Goal: Task Accomplishment & Management: Use online tool/utility

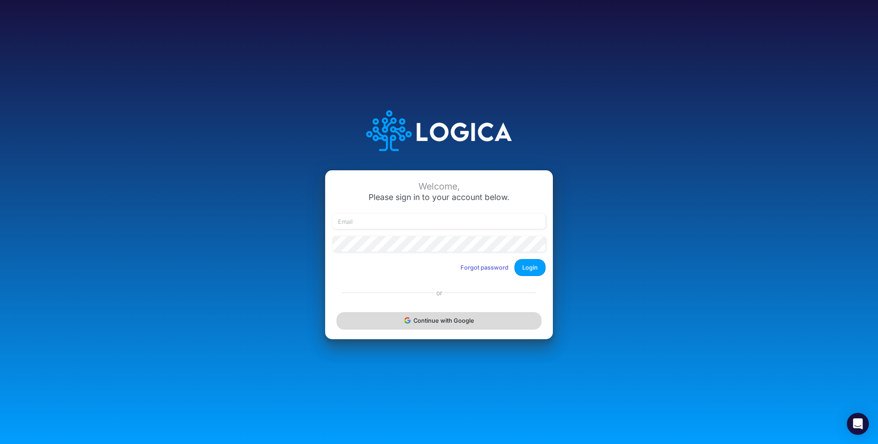
click at [424, 328] on button "Continue with Google" at bounding box center [439, 320] width 205 height 17
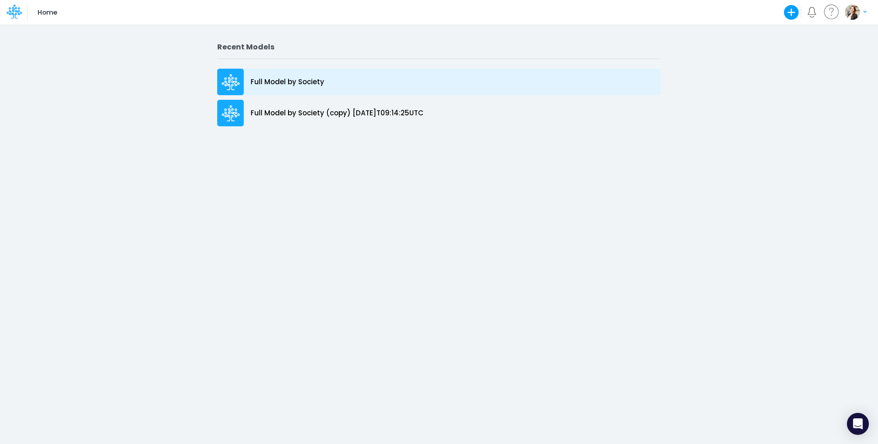
click at [283, 84] on p "Full Model by Society" at bounding box center [288, 82] width 74 height 11
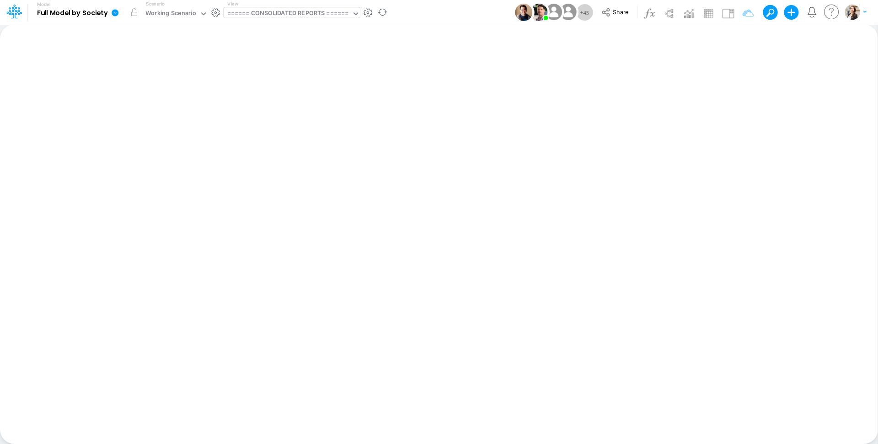
click at [295, 15] on div "====== CONSOLIDATED REPORTS ======" at bounding box center [288, 14] width 122 height 11
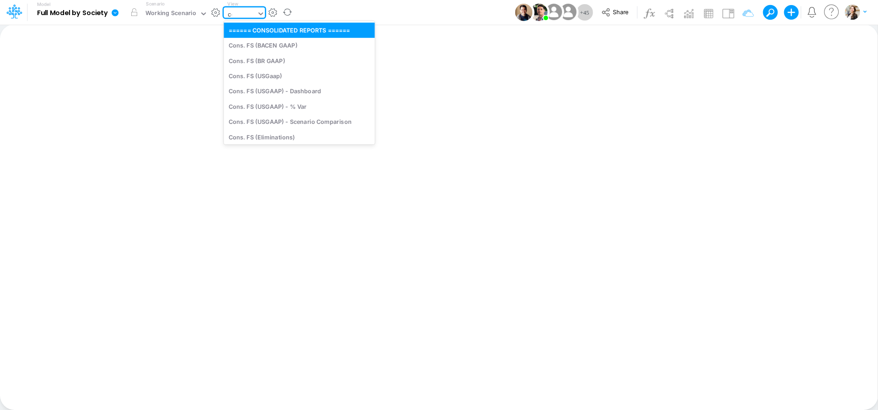
type input "cog"
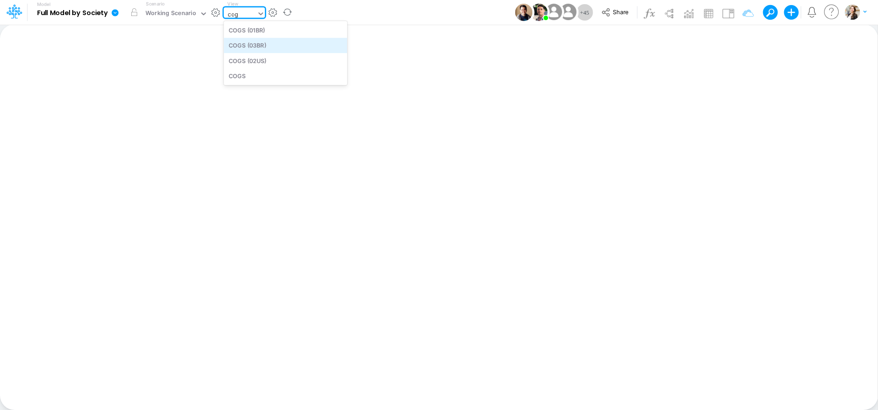
click at [270, 48] on div "COGS (03BR)" at bounding box center [285, 45] width 123 height 15
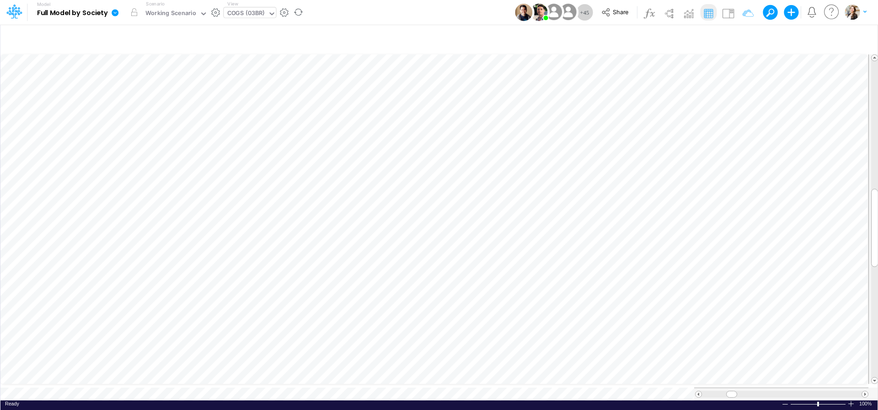
scroll to position [4, 18]
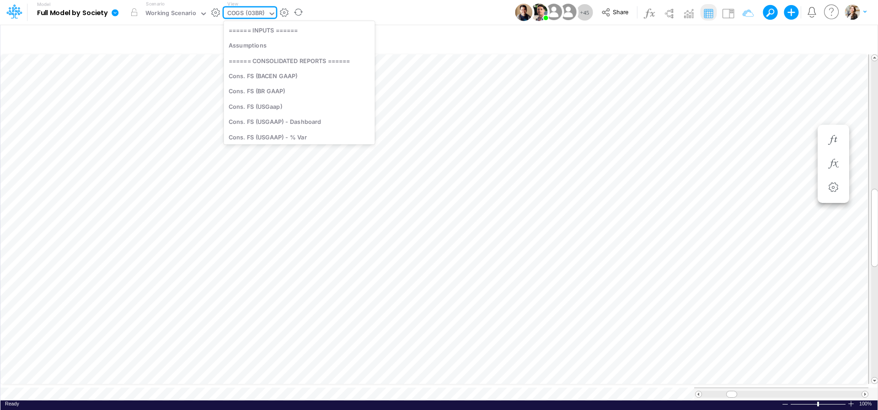
click at [239, 16] on div "COGS (03BR)" at bounding box center [246, 14] width 38 height 11
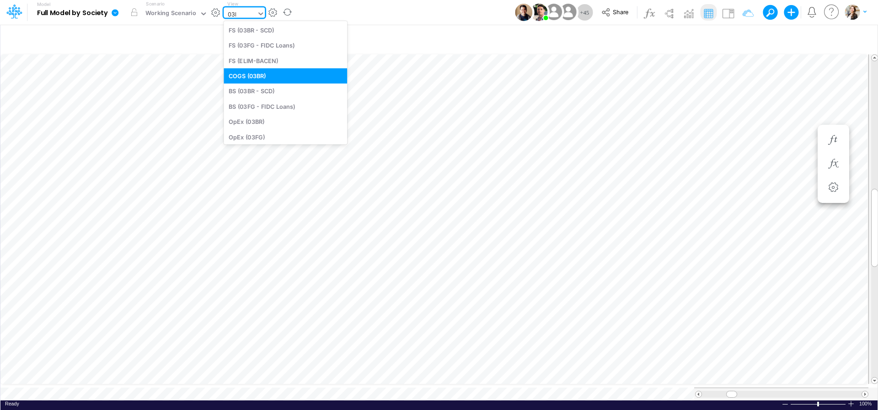
type input "03br"
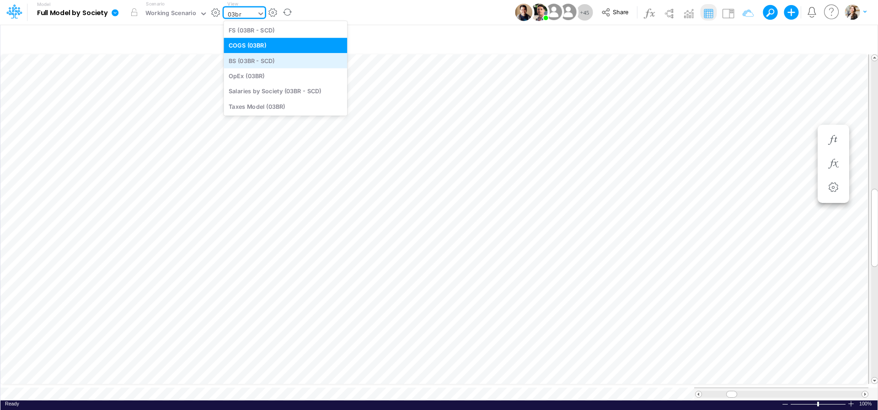
click at [258, 62] on div "BS (03BR - SCD)" at bounding box center [285, 60] width 123 height 15
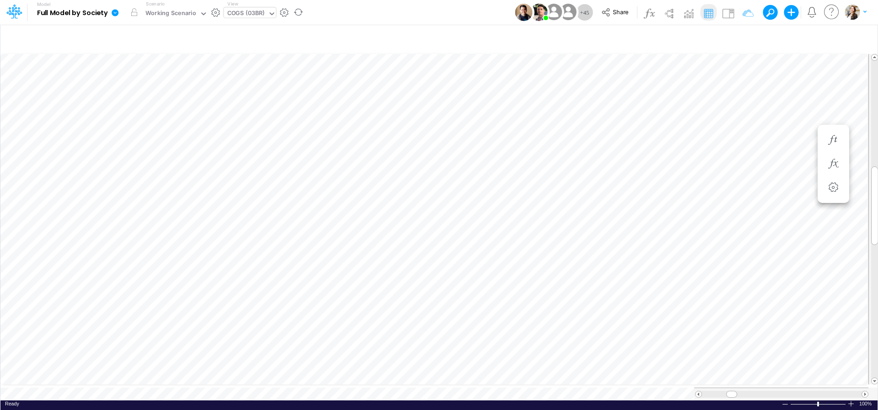
scroll to position [4, 12]
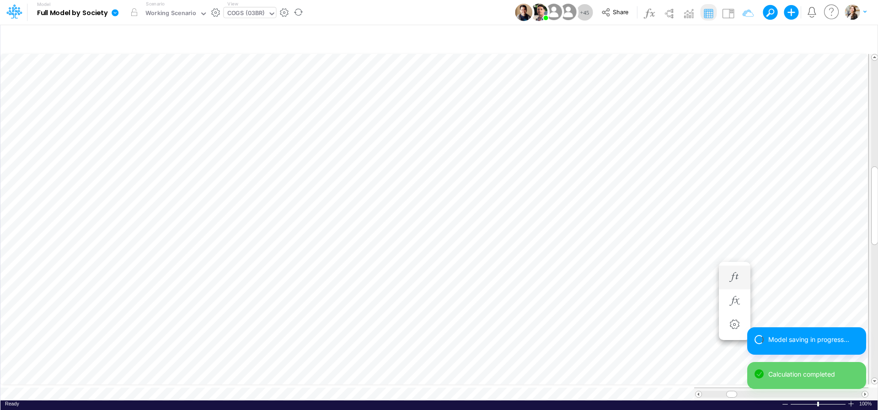
scroll to position [4, 12]
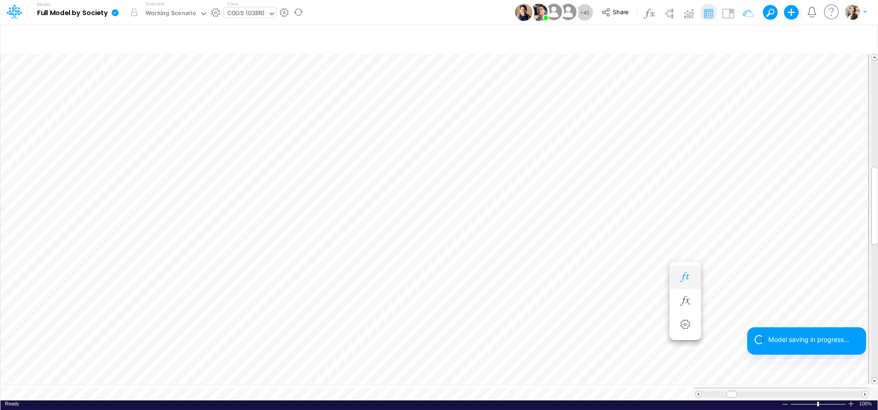
click at [685, 277] on icon "button" at bounding box center [685, 278] width 14 height 10
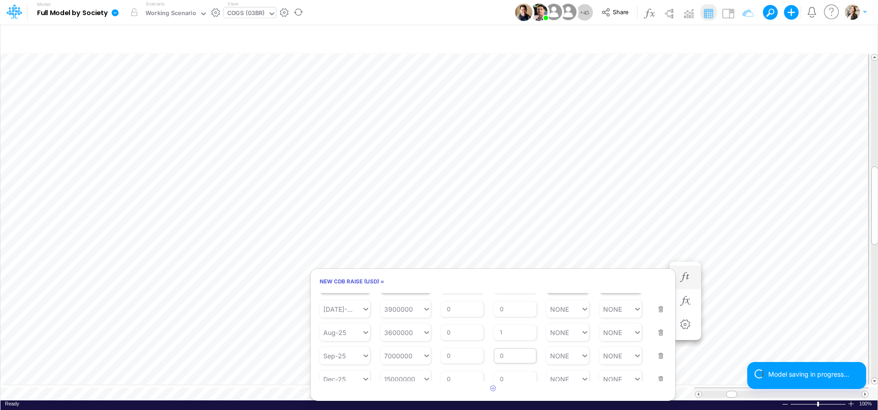
scroll to position [173, 0]
click at [509, 354] on input "0" at bounding box center [515, 352] width 43 height 16
type input "1"
click at [547, 393] on article at bounding box center [493, 388] width 365 height 15
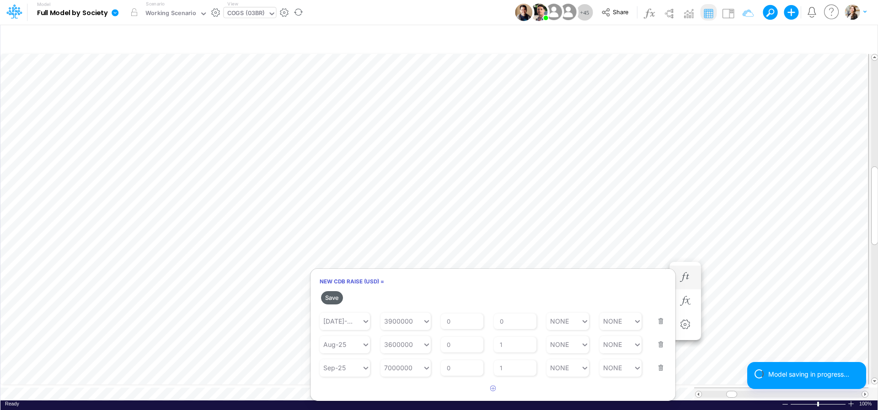
click at [336, 292] on button "Save" at bounding box center [332, 297] width 22 height 13
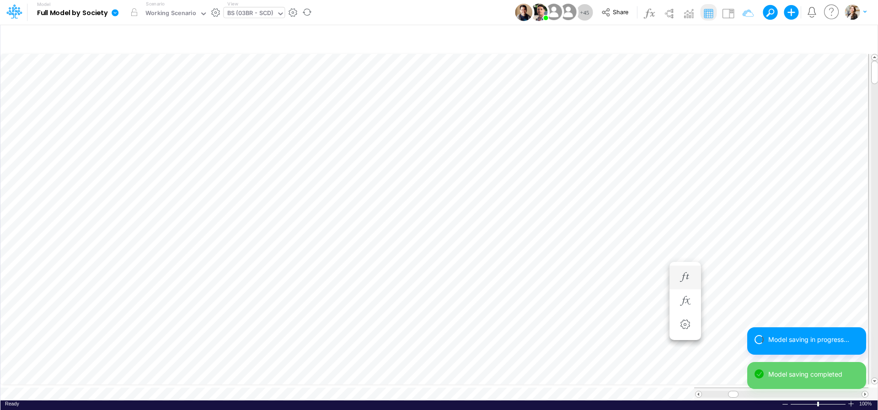
scroll to position [4, 29]
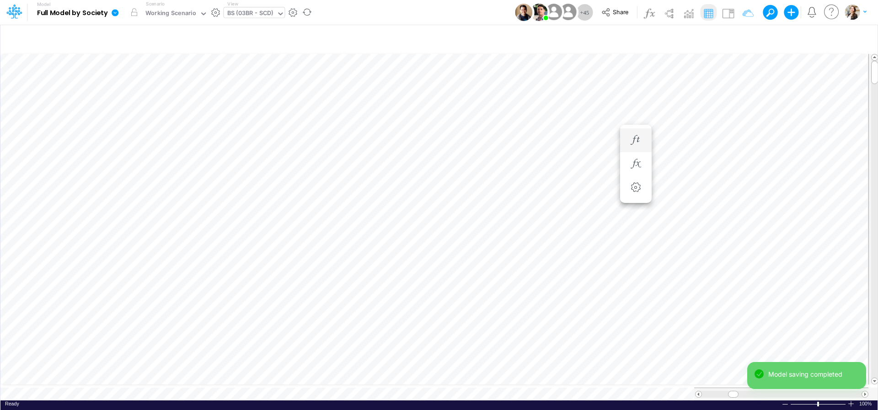
scroll to position [4, 16]
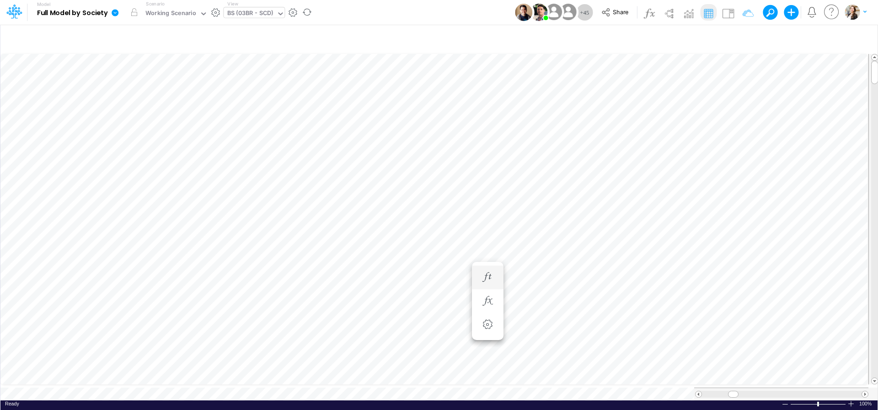
scroll to position [4, 29]
click at [244, 16] on div "BS (03BR - SCD)" at bounding box center [250, 14] width 46 height 11
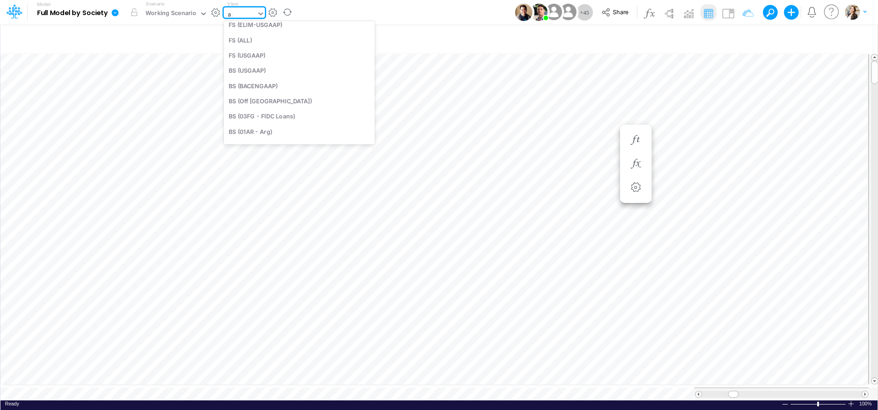
scroll to position [125, 0]
type input "app"
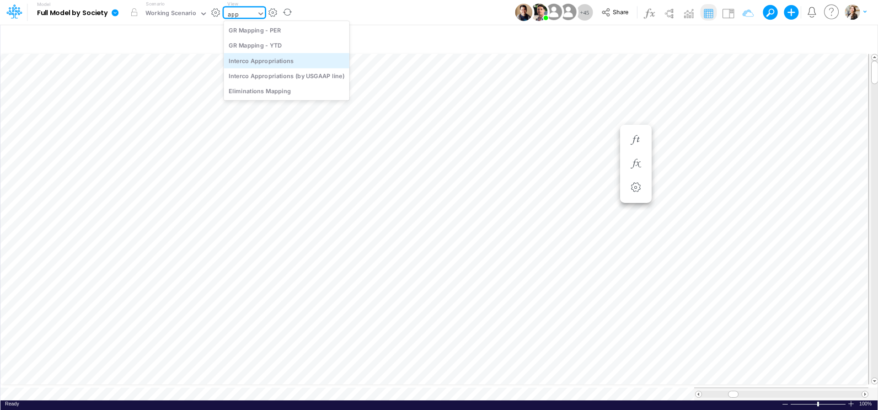
click at [263, 59] on div "Interco Appropriations" at bounding box center [287, 60] width 126 height 15
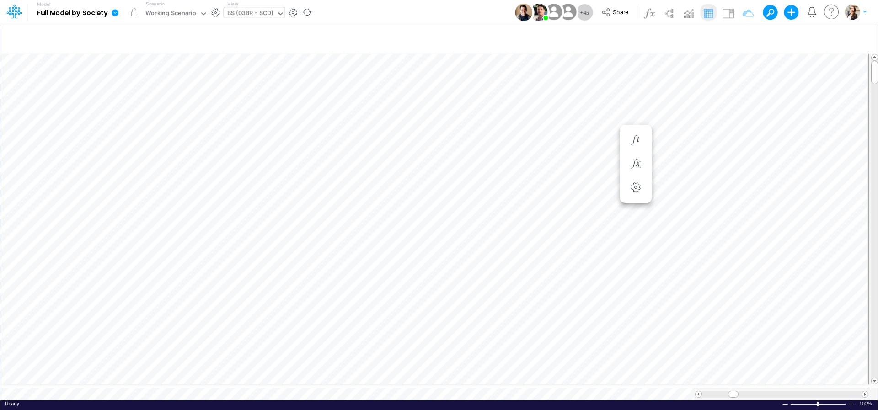
scroll to position [4, 29]
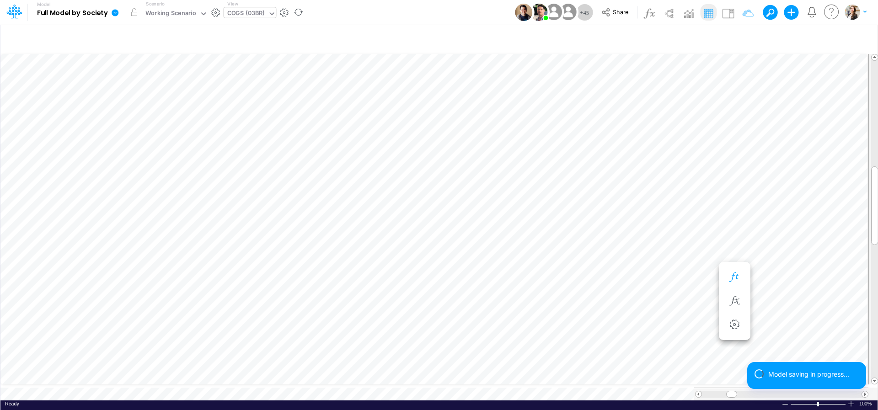
scroll to position [4, 26]
click at [730, 278] on icon "button" at bounding box center [735, 278] width 14 height 10
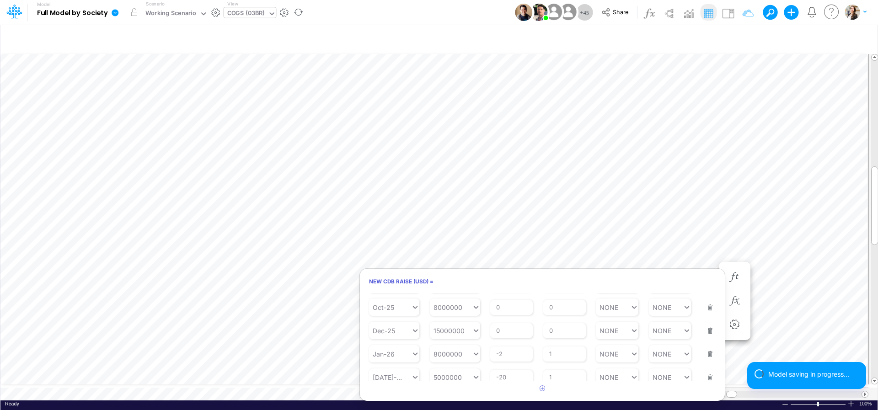
scroll to position [236, 0]
click at [556, 319] on input "0" at bounding box center [564, 313] width 43 height 16
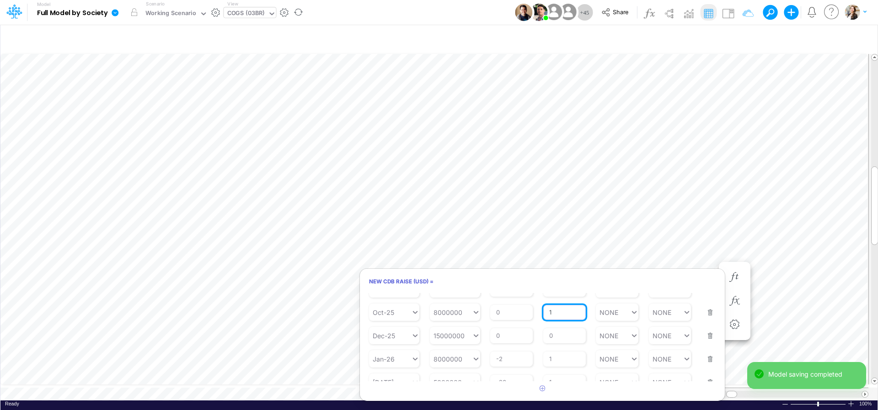
type input "1"
click at [584, 392] on article at bounding box center [542, 388] width 365 height 15
click at [386, 296] on button "Save" at bounding box center [381, 297] width 22 height 13
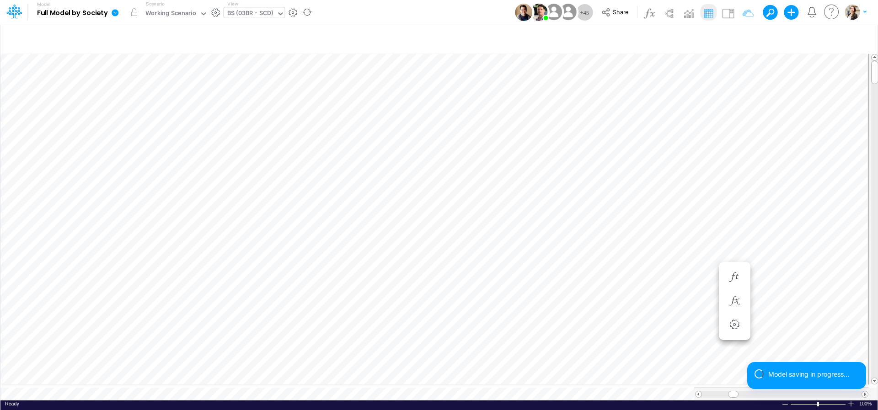
scroll to position [4, 31]
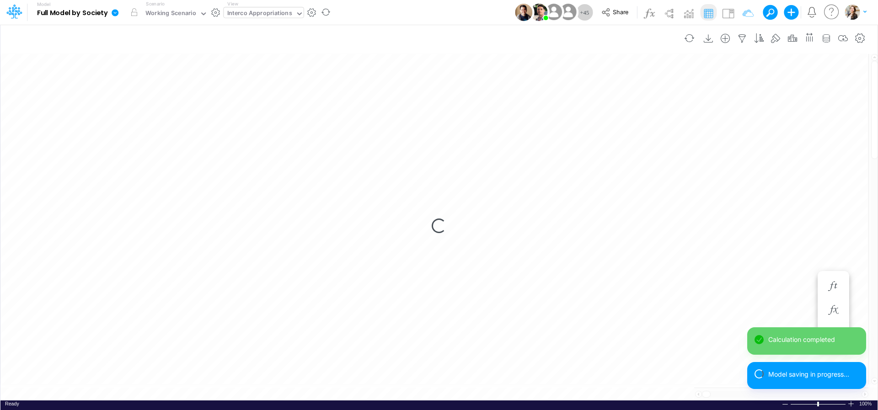
scroll to position [0, 0]
click at [263, 9] on div "Interco Appropriations" at bounding box center [259, 14] width 65 height 11
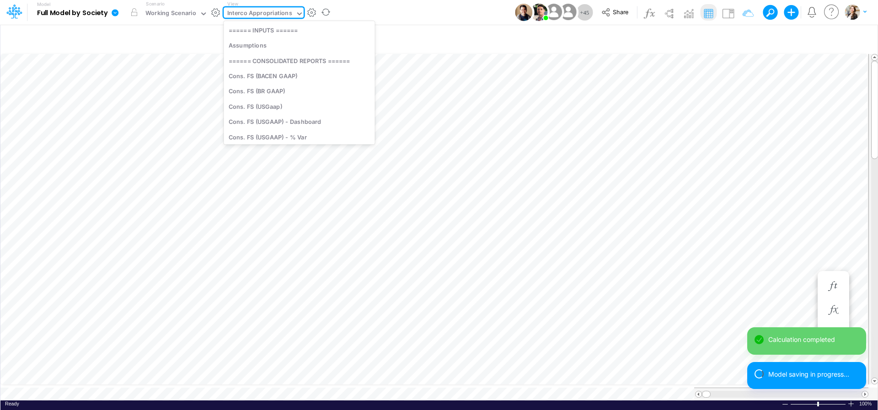
scroll to position [2484, 0]
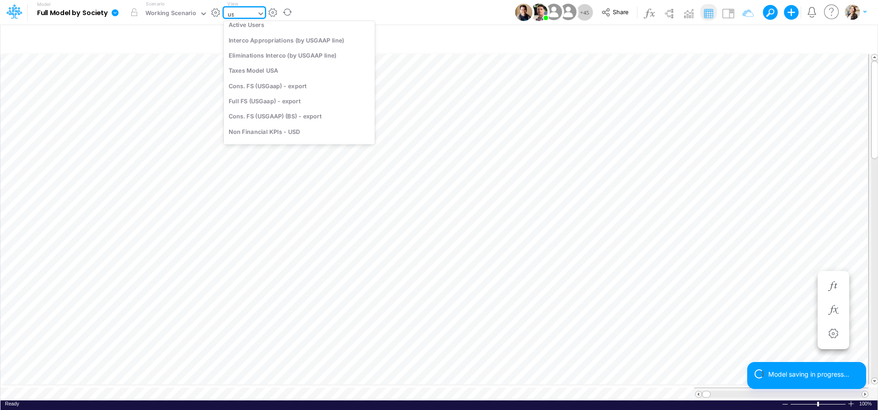
type input "usg"
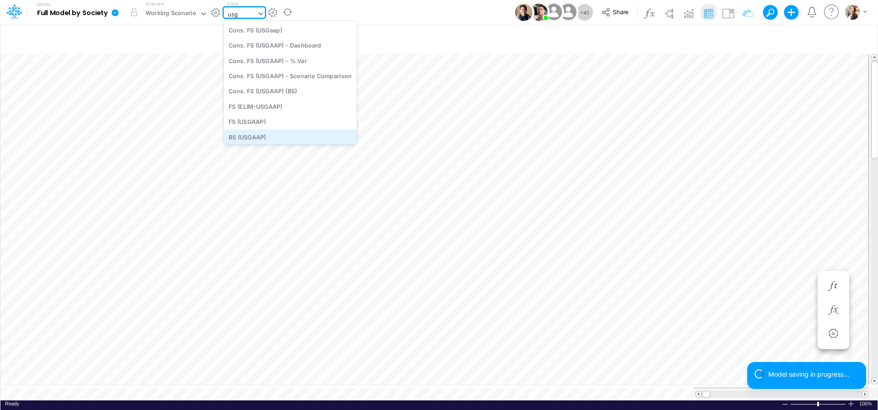
click at [303, 137] on div "BS (USGAAP)" at bounding box center [290, 136] width 133 height 15
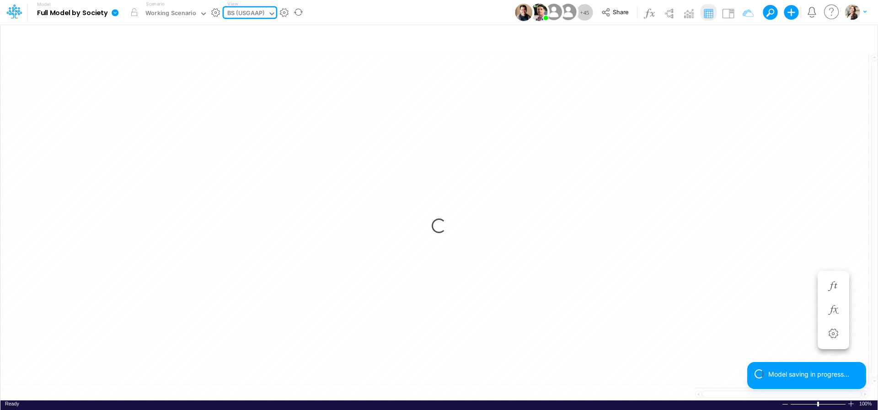
type input "BS (USGAAP) - Detailed"
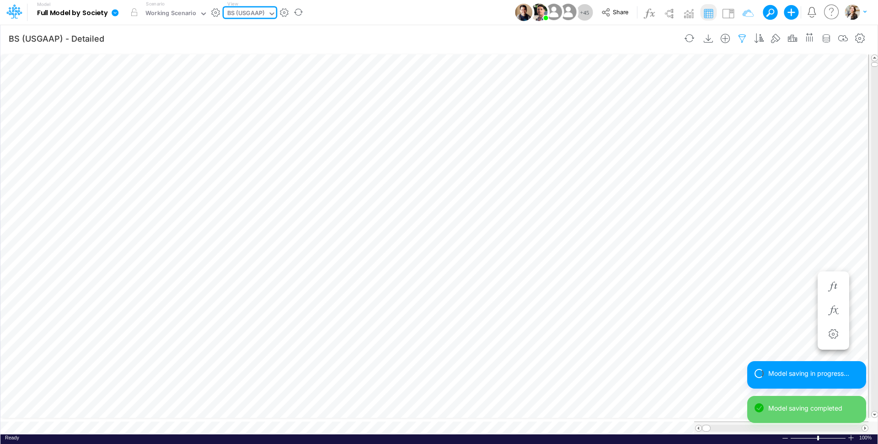
click at [744, 38] on icon "button" at bounding box center [742, 39] width 14 height 10
select select "tableSearchOR"
select select "notEqual"
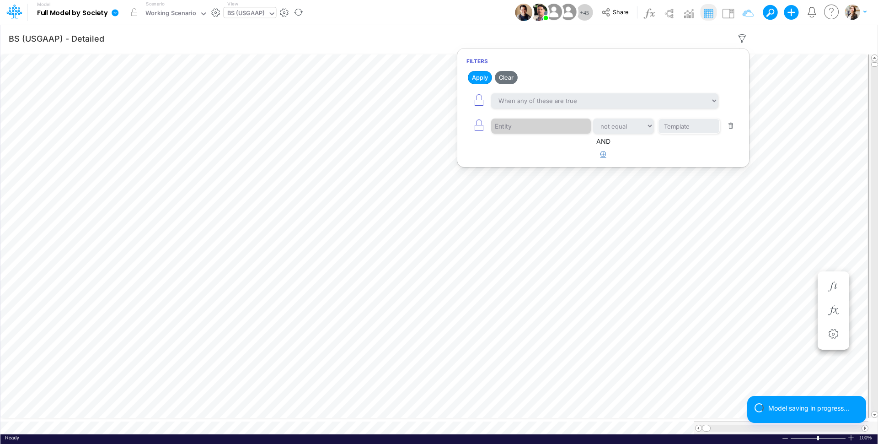
click at [605, 152] on icon "button" at bounding box center [604, 154] width 6 height 6
click at [532, 187] on div at bounding box center [534, 183] width 87 height 16
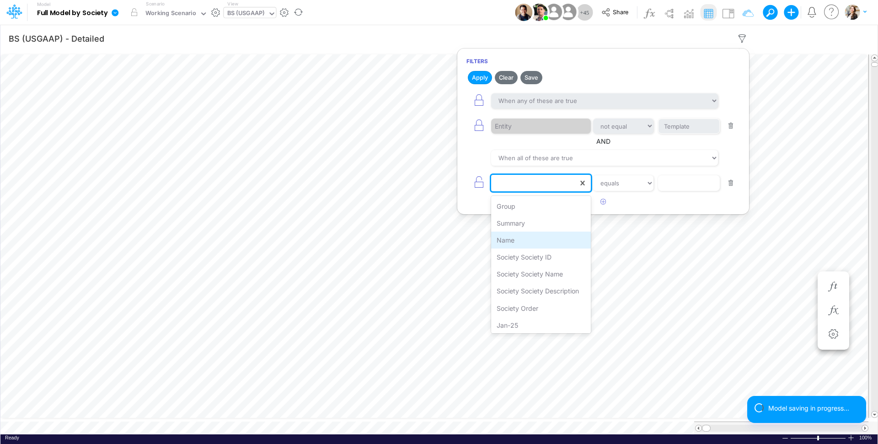
click at [519, 242] on div "Name" at bounding box center [541, 239] width 100 height 17
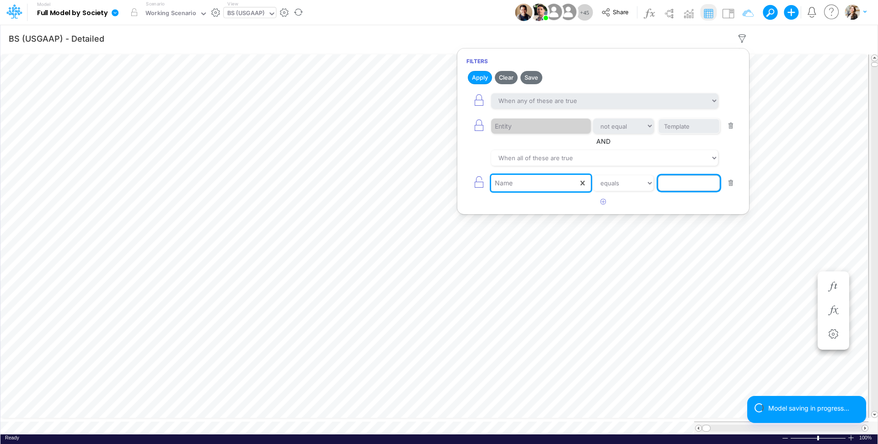
click at [683, 183] on input "text" at bounding box center [689, 183] width 62 height 16
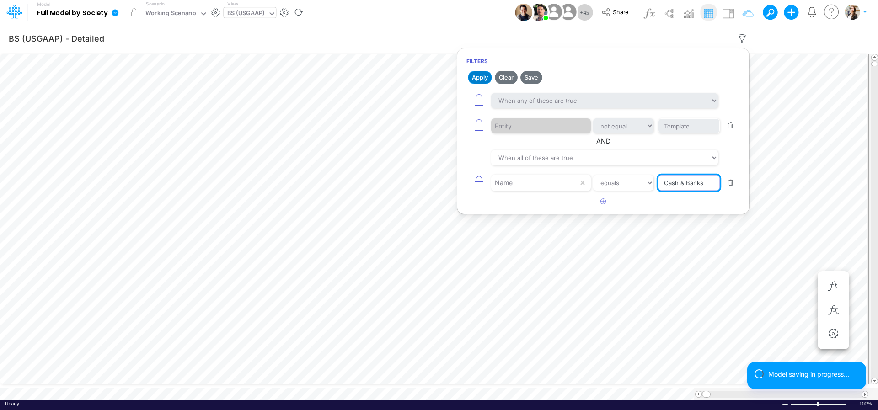
type input "Cash & Banks"
click at [478, 78] on button "Apply" at bounding box center [480, 77] width 24 height 13
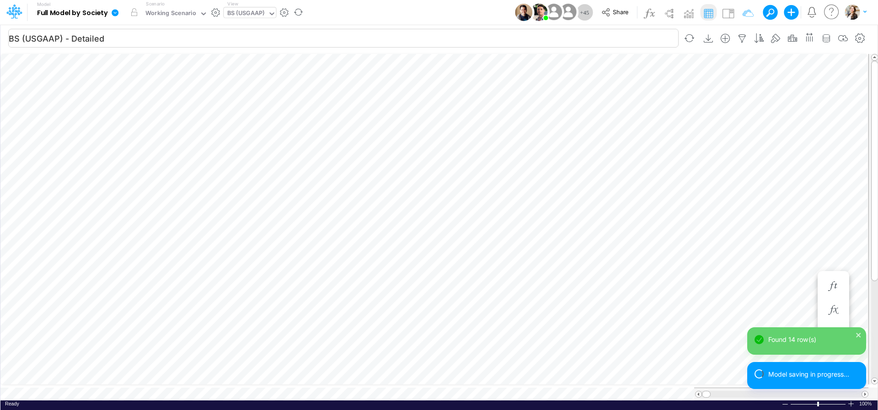
scroll to position [4, 29]
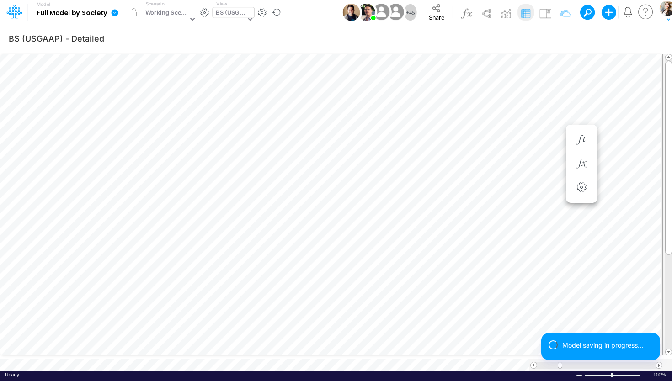
scroll to position [4, 28]
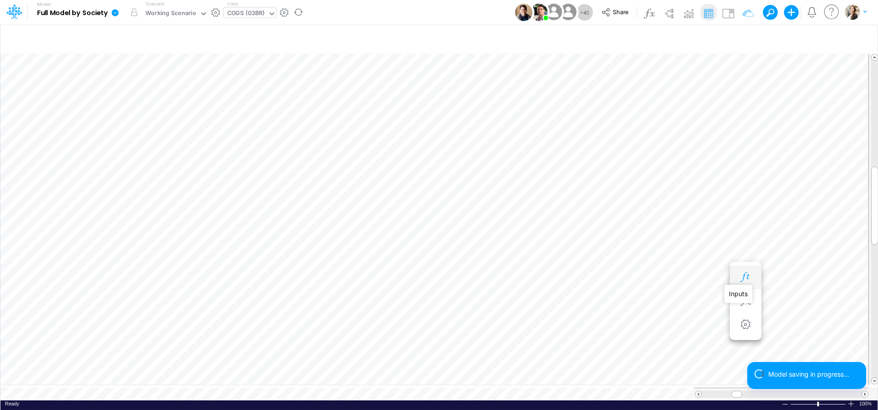
click at [741, 279] on icon "button" at bounding box center [746, 278] width 14 height 10
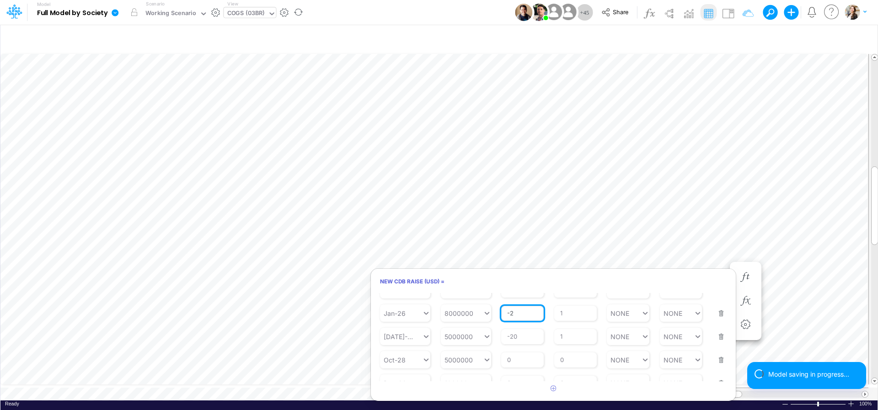
click at [524, 321] on input "-2" at bounding box center [522, 314] width 43 height 16
type input "-3"
click at [587, 392] on article at bounding box center [553, 388] width 365 height 15
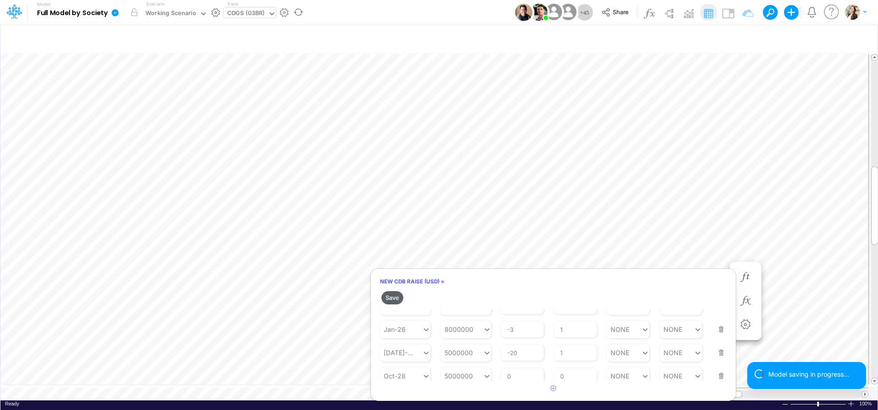
click at [389, 300] on button "Save" at bounding box center [392, 297] width 22 height 13
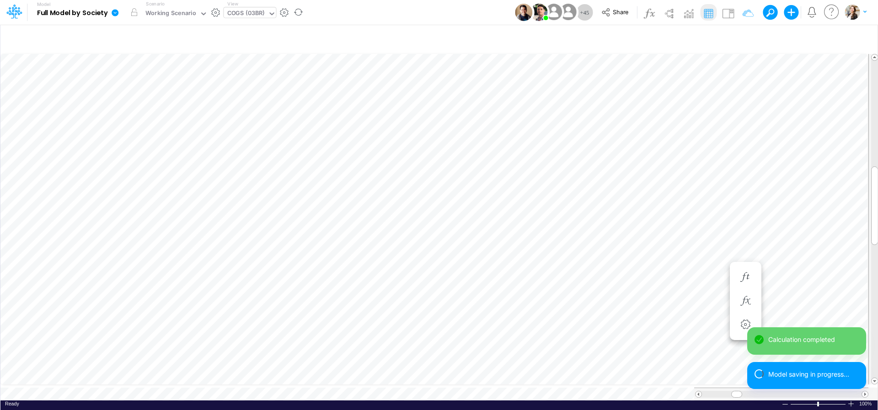
scroll to position [4, 12]
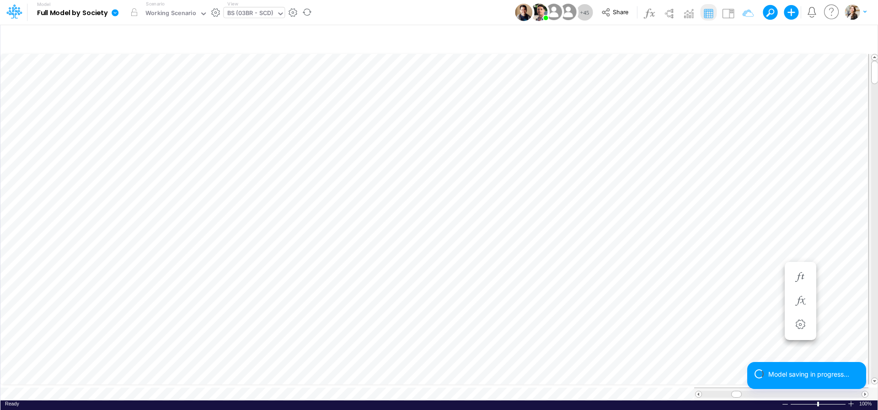
scroll to position [4, 30]
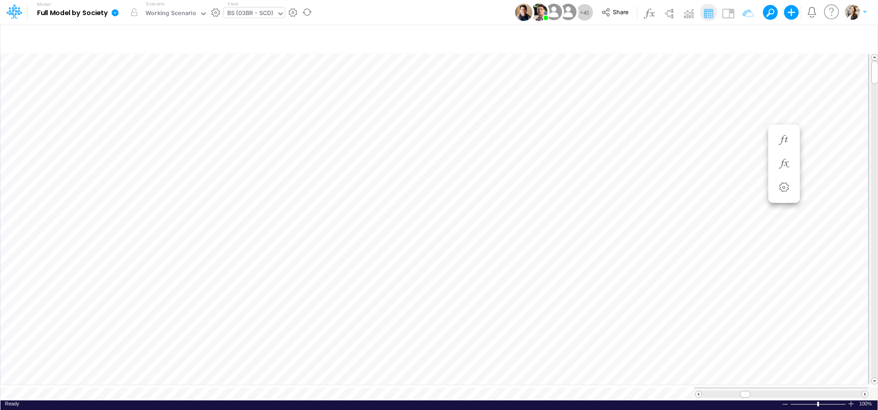
scroll to position [4, 28]
click at [685, 276] on icon "button" at bounding box center [691, 278] width 14 height 10
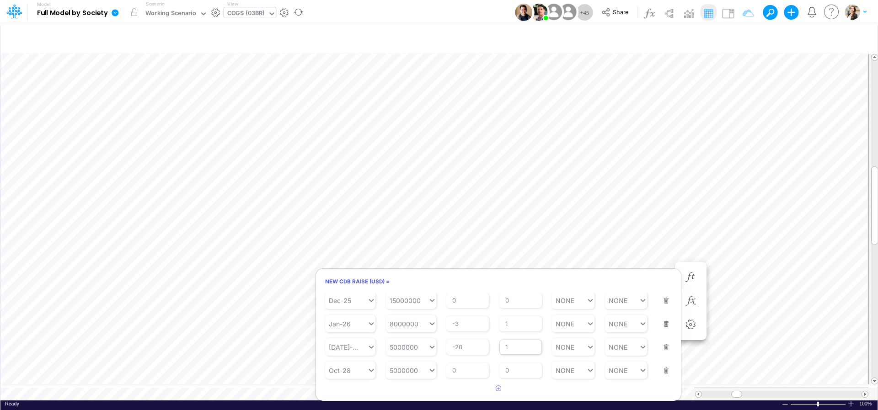
scroll to position [301, 0]
click at [459, 323] on input "-3" at bounding box center [467, 317] width 43 height 16
type input "-5"
click at [554, 393] on article at bounding box center [498, 388] width 365 height 15
click at [336, 300] on button "Save" at bounding box center [338, 297] width 22 height 13
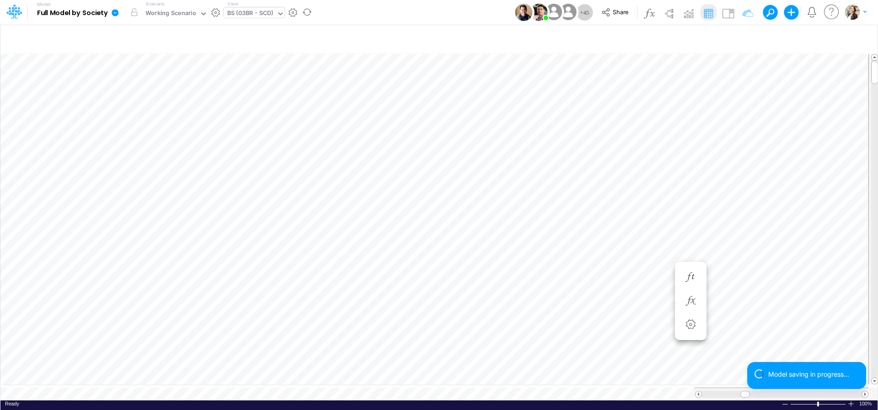
scroll to position [4, 30]
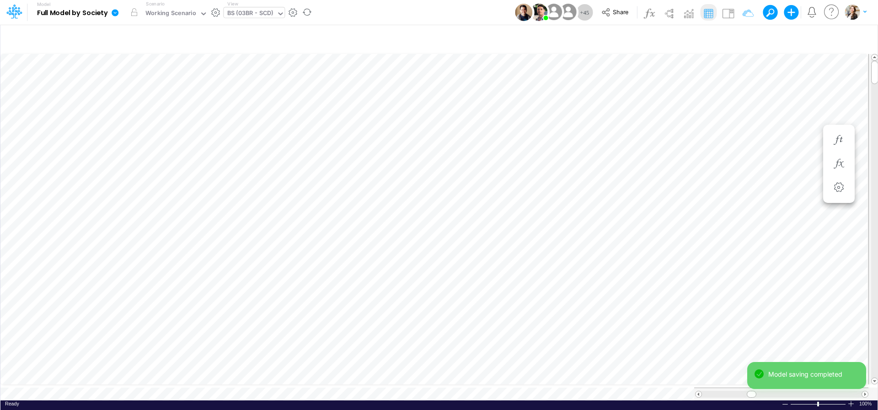
scroll to position [4, 28]
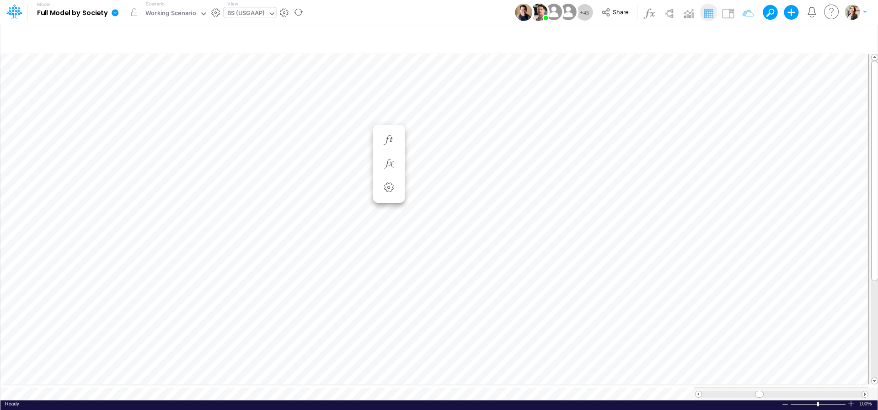
type input "BS (USGAAP) - Detailed"
click at [231, 11] on div "BS (USGAAP)" at bounding box center [246, 14] width 38 height 11
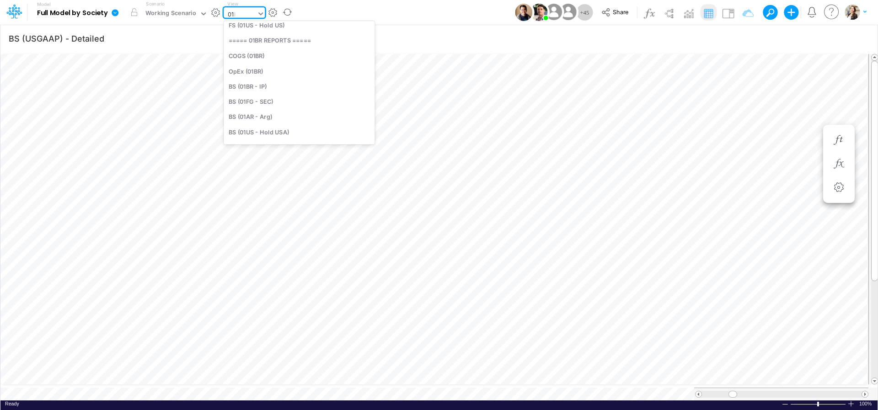
scroll to position [23, 0]
type input "01br"
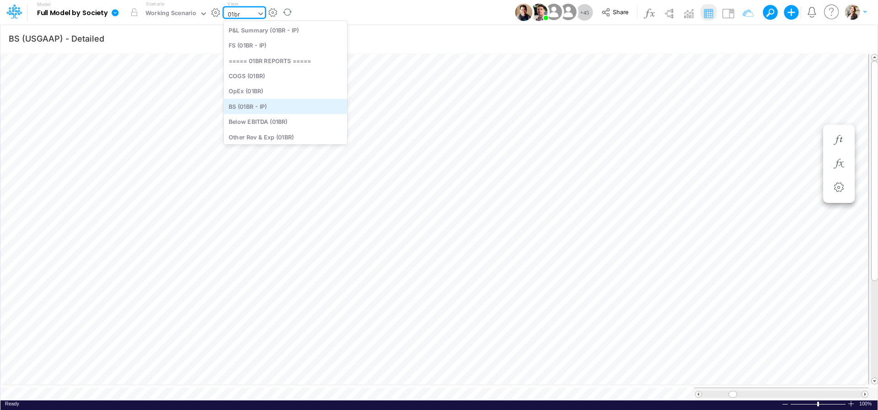
click at [275, 106] on div "BS (01BR - IP)" at bounding box center [285, 106] width 123 height 15
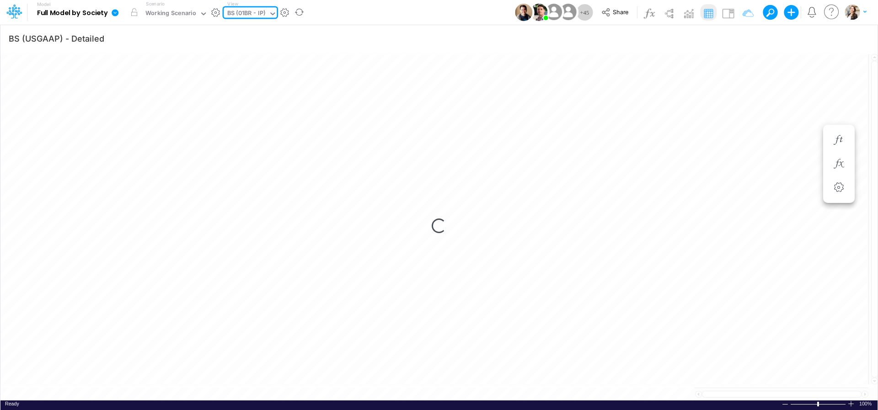
type input "BS (01BR - IP)"
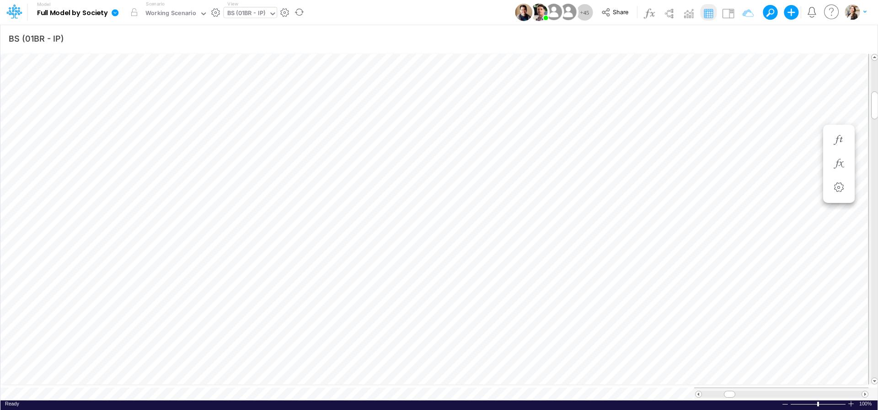
scroll to position [4, 14]
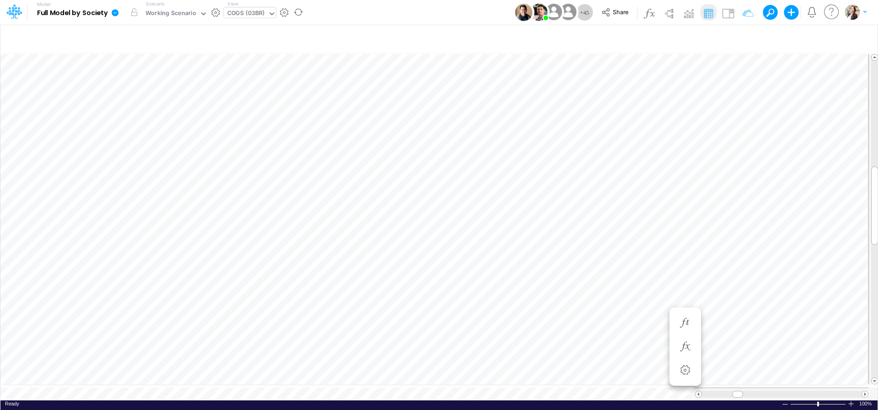
scroll to position [4, 12]
type input "BS (01BR - IP)"
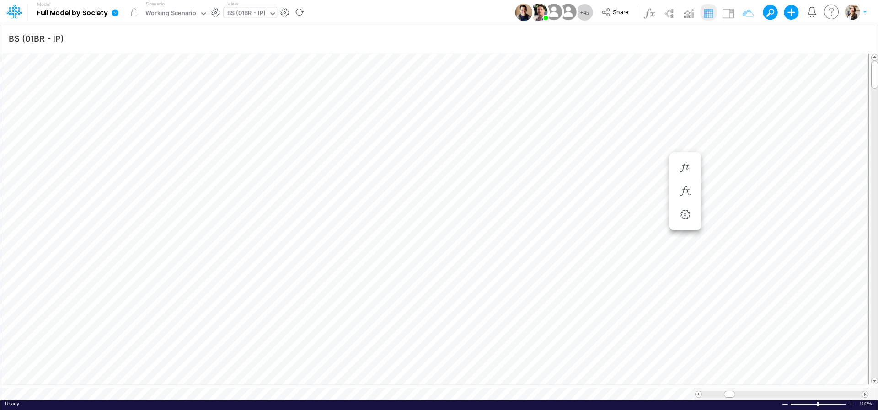
scroll to position [4, 29]
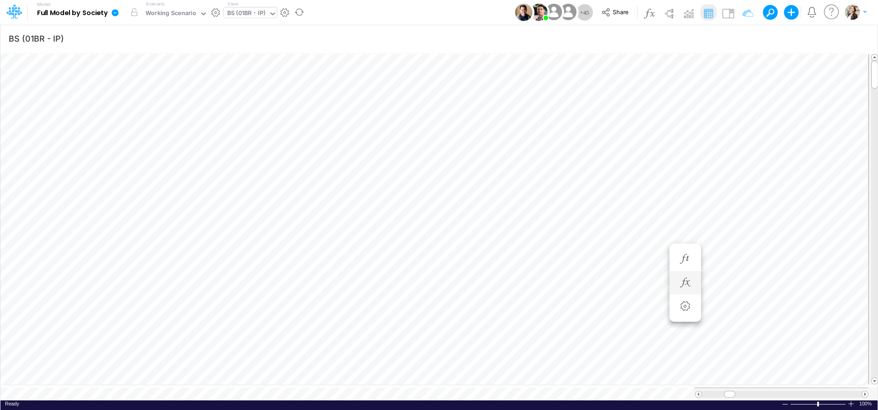
scroll to position [4, 28]
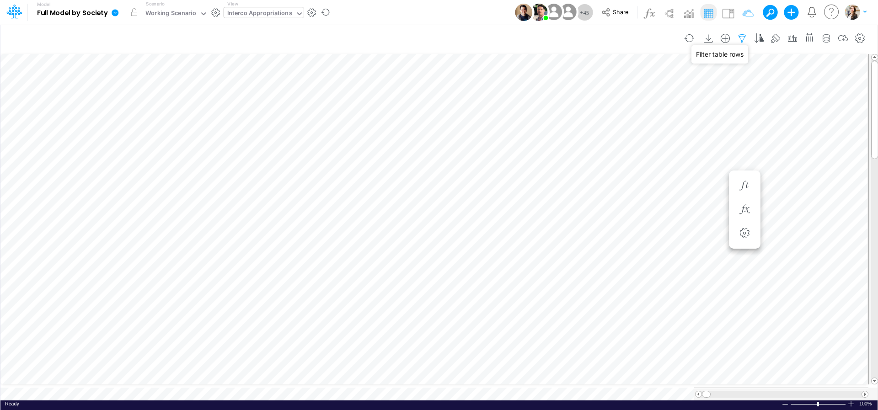
click at [745, 36] on icon "button" at bounding box center [742, 39] width 14 height 10
select select "notEqual"
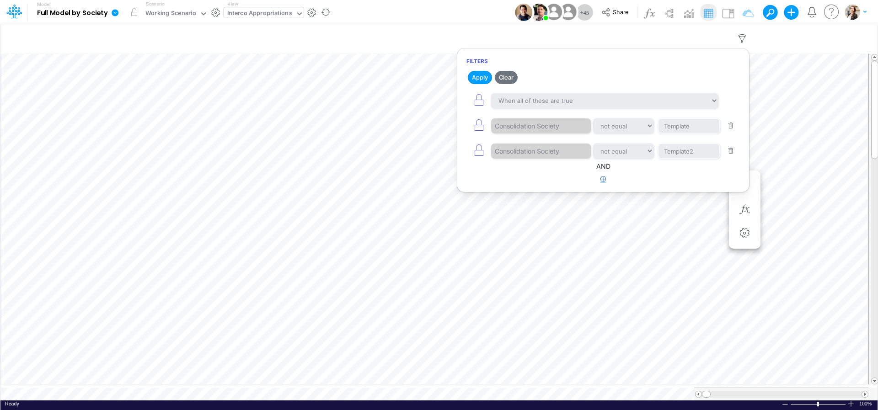
click at [602, 180] on icon "button" at bounding box center [604, 179] width 6 height 6
select select "tableSearchOR"
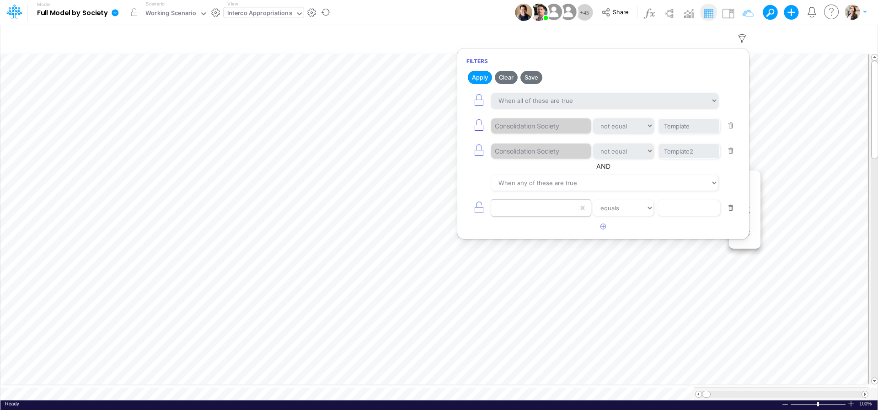
click at [521, 214] on div at bounding box center [534, 208] width 87 height 16
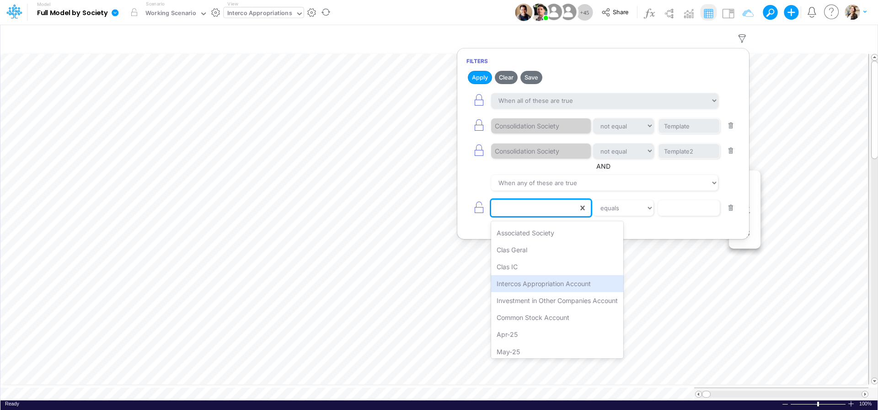
scroll to position [33, 0]
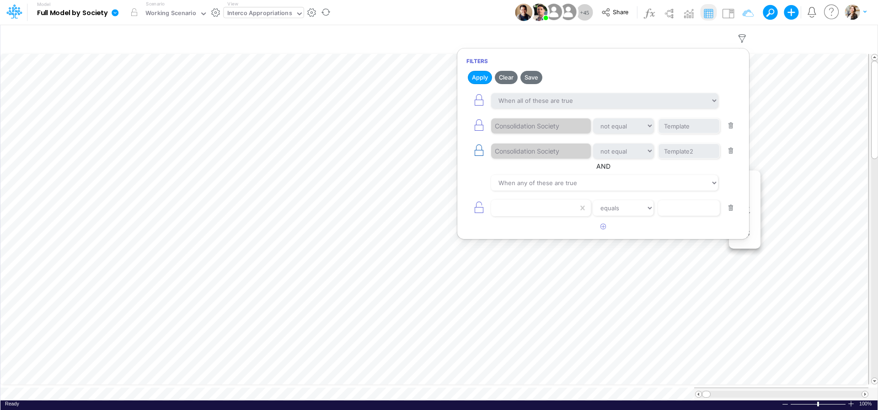
click at [474, 150] on icon "button" at bounding box center [478, 150] width 13 height 13
select select "notEqual"
type input "Template2"
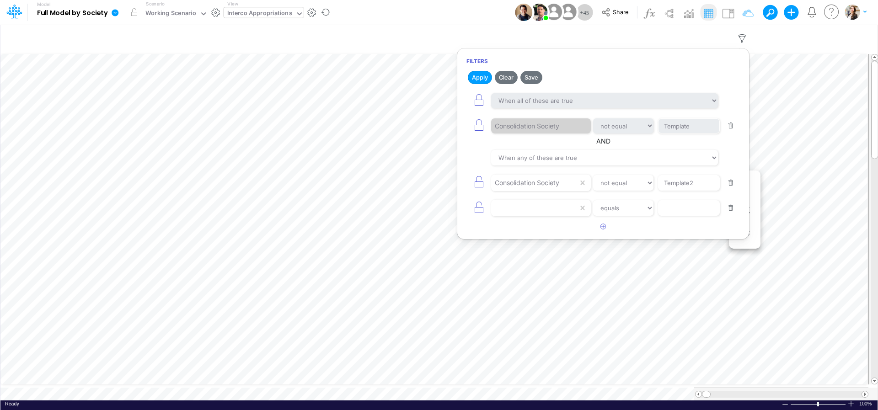
click at [732, 127] on button "button" at bounding box center [731, 126] width 18 height 12
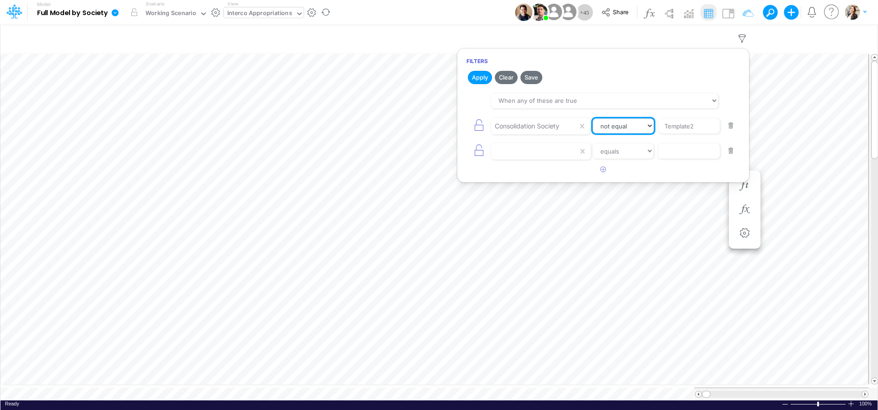
select select "equals"
click option "equals" at bounding box center [0, 0] width 0 height 0
drag, startPoint x: 698, startPoint y: 127, endPoint x: 630, endPoint y: 129, distance: 67.7
click at [658, 129] on input "Template2" at bounding box center [689, 126] width 62 height 16
type input "01BR"
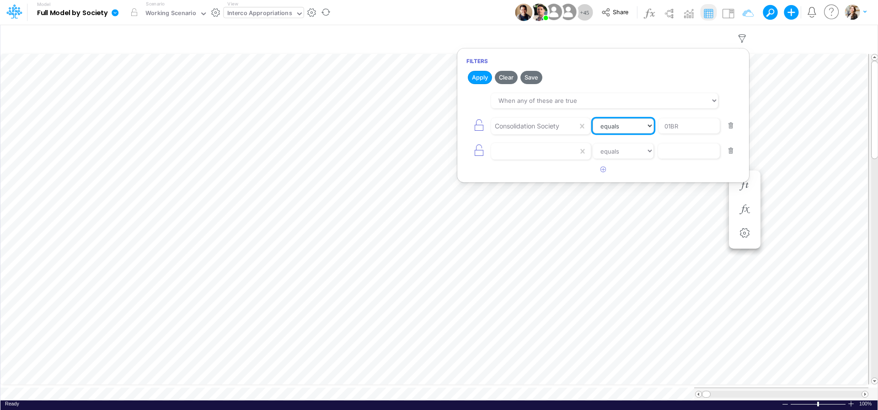
select select "contains"
click option "contains" at bounding box center [0, 0] width 0 height 0
click at [734, 154] on button "button" at bounding box center [731, 151] width 18 height 12
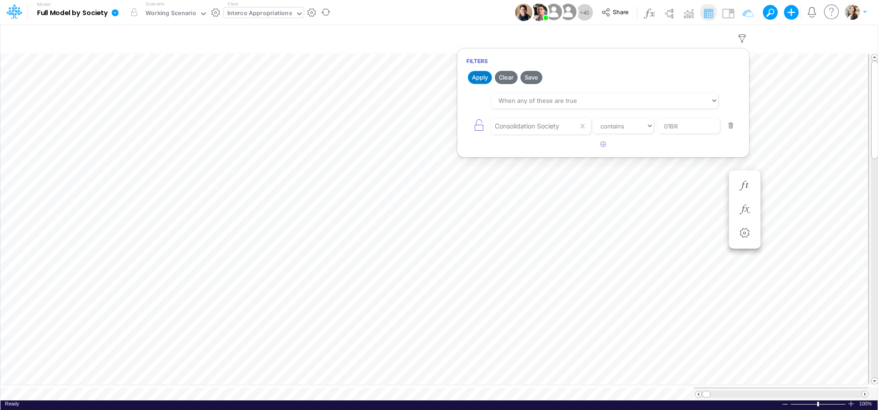
click at [481, 78] on button "Apply" at bounding box center [480, 77] width 24 height 13
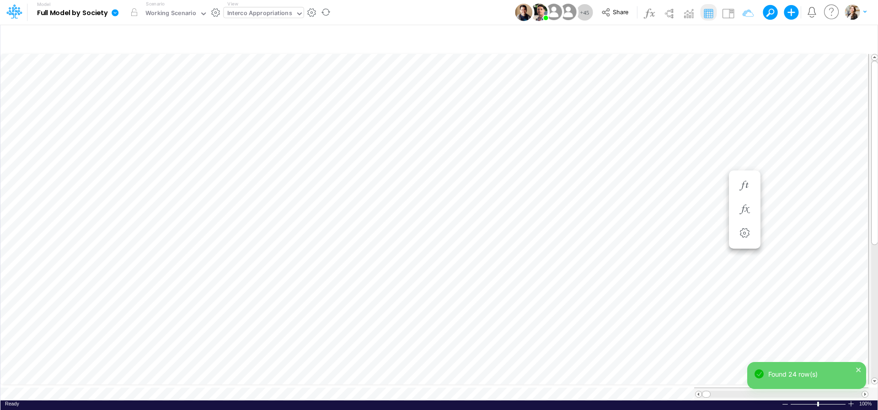
scroll to position [4, 28]
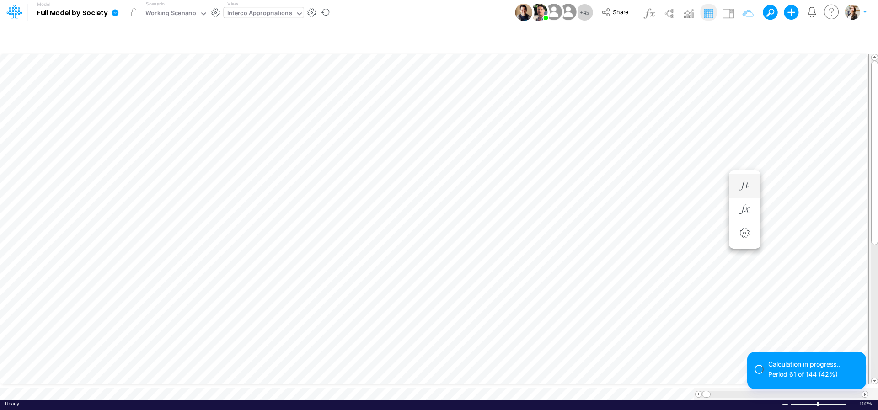
scroll to position [4, 28]
type input "BS (01BR - IP)"
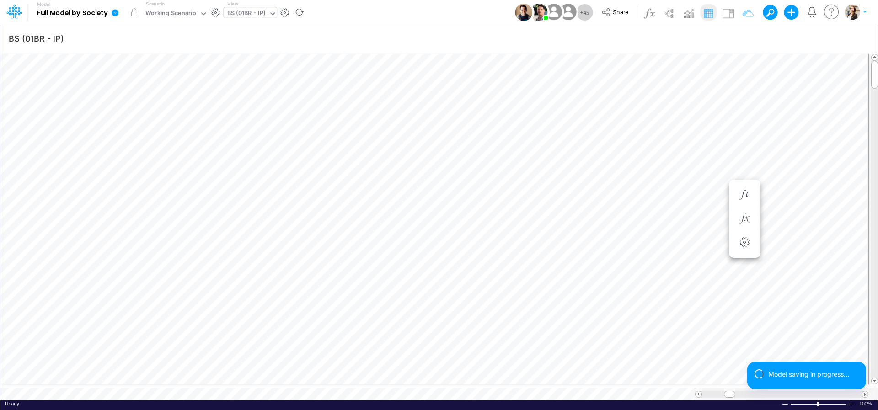
scroll to position [4, 29]
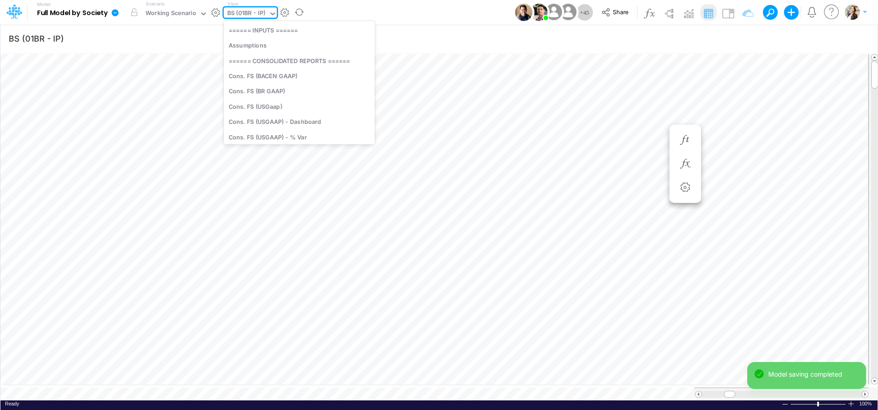
click at [247, 16] on div "BS (01BR - IP)" at bounding box center [246, 14] width 38 height 11
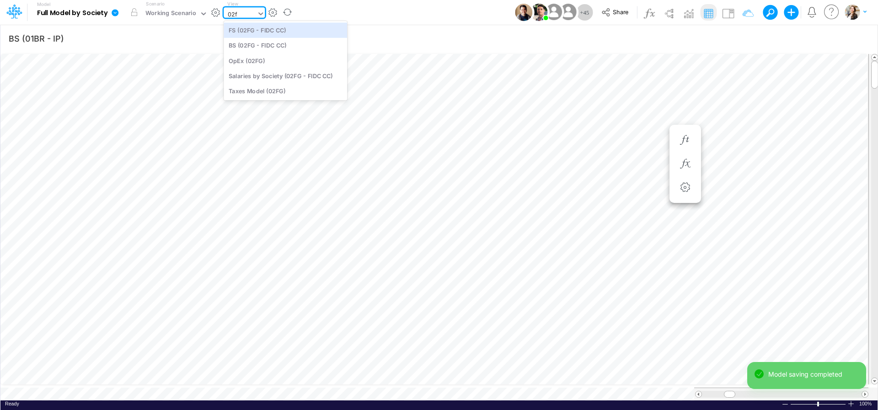
type input "02fg"
click at [247, 45] on div "BS (02FG - FIDC CC)" at bounding box center [285, 45] width 123 height 15
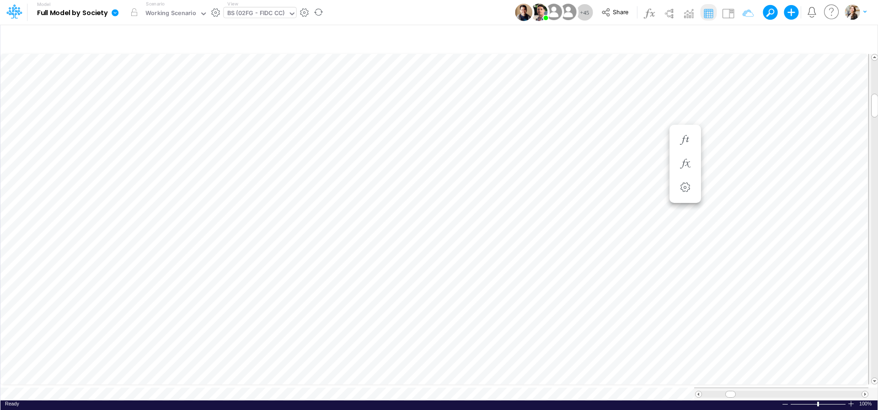
scroll to position [4, 18]
click at [636, 312] on icon "button" at bounding box center [636, 314] width 14 height 10
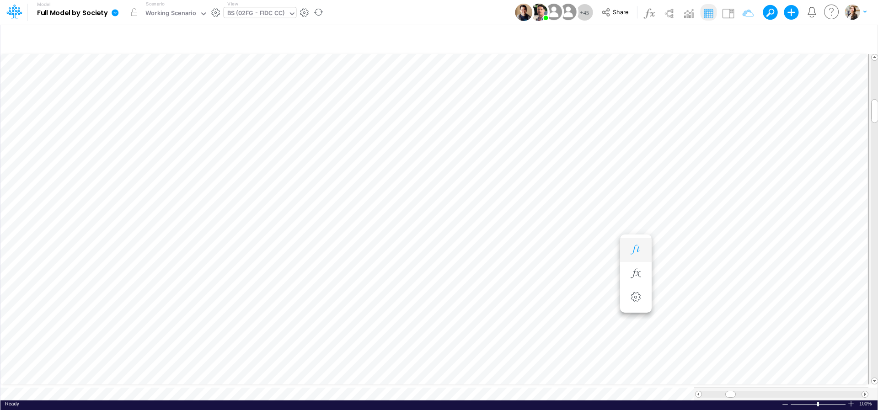
click at [639, 251] on icon "button" at bounding box center [636, 250] width 14 height 10
click at [640, 194] on icon "button" at bounding box center [636, 195] width 14 height 10
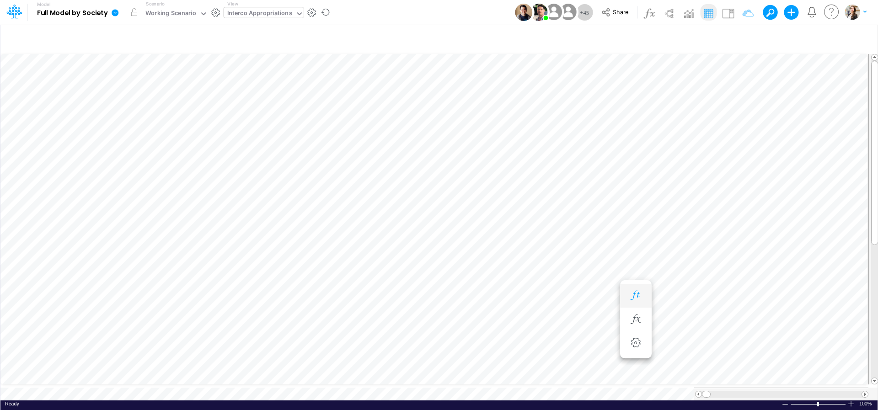
scroll to position [4, 28]
click at [742, 40] on icon "button" at bounding box center [742, 39] width 14 height 10
select select "tableSearchOR"
select select "contains"
click at [601, 147] on icon "button" at bounding box center [604, 144] width 6 height 6
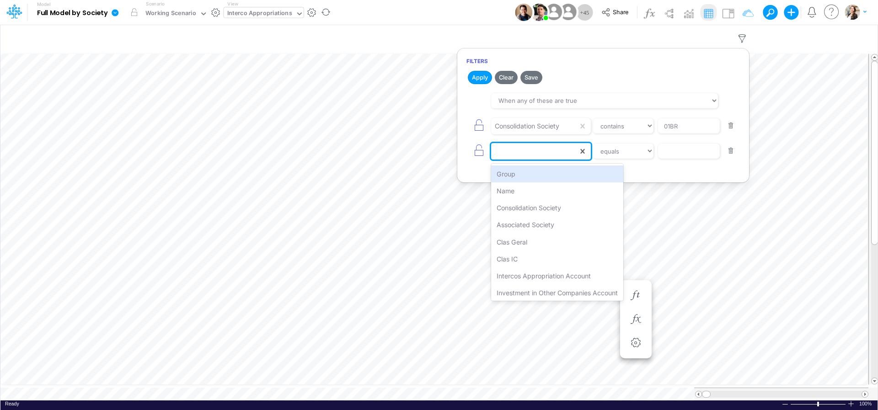
click at [543, 156] on div at bounding box center [534, 152] width 87 height 16
click at [544, 215] on div "Consolidation Society" at bounding box center [557, 207] width 132 height 17
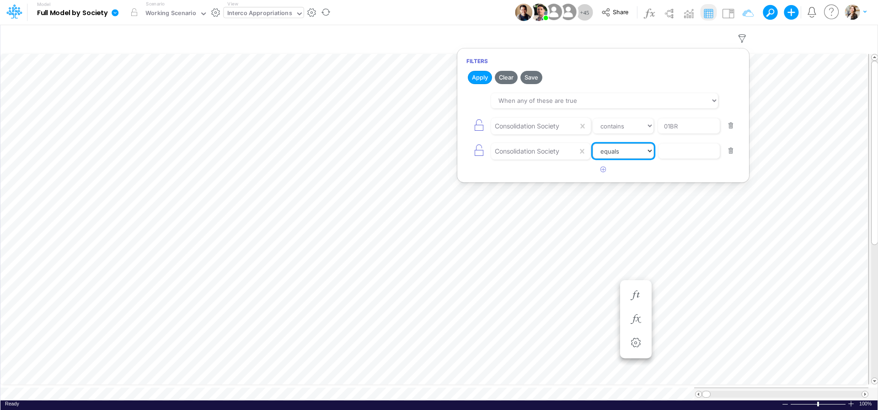
select select "contains"
click option "contains" at bounding box center [0, 0] width 0 height 0
click at [678, 156] on input "text" at bounding box center [689, 152] width 62 height 16
type input "02FG"
click at [476, 80] on button "Apply" at bounding box center [480, 77] width 24 height 13
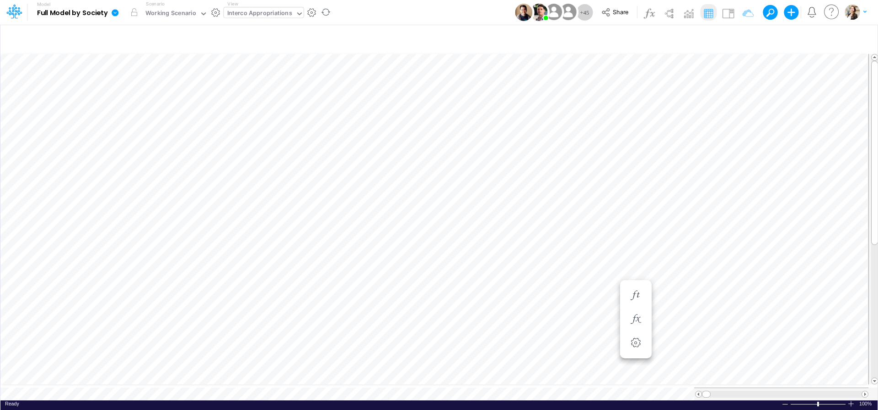
scroll to position [4, 13]
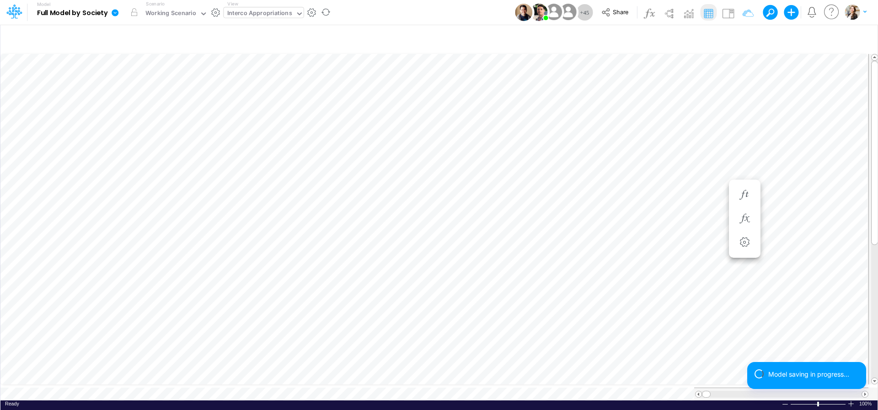
scroll to position [4, 29]
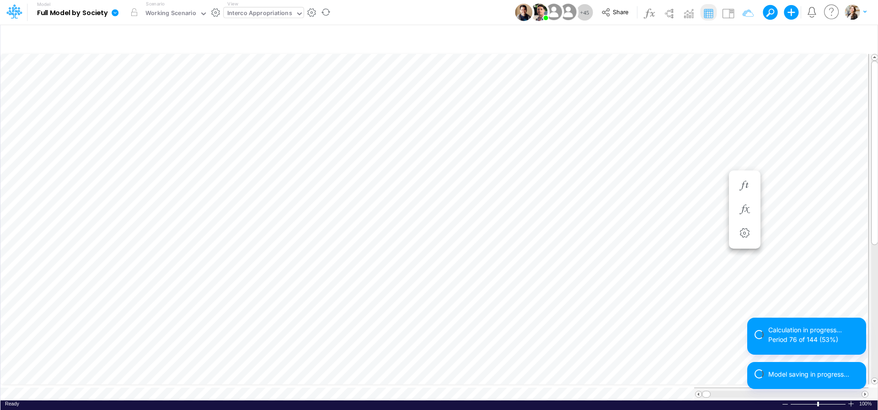
scroll to position [4, 28]
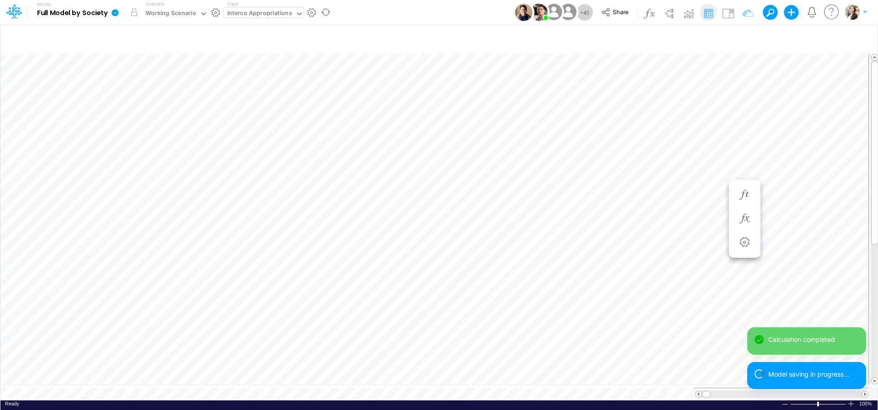
scroll to position [4, 13]
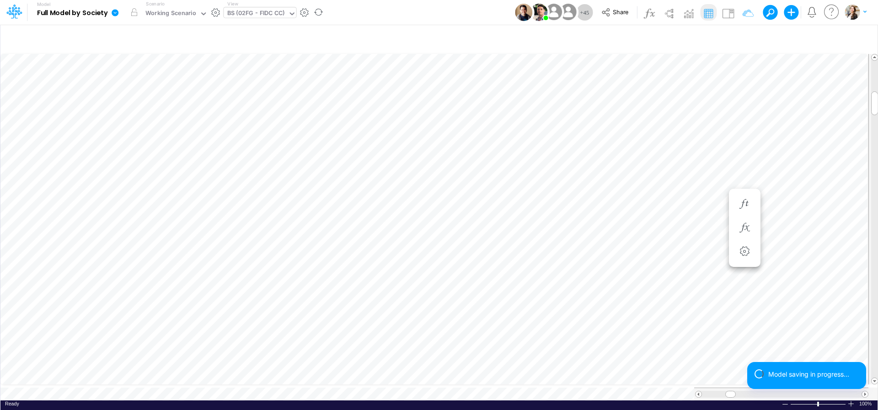
scroll to position [4, 18]
click at [742, 38] on icon "button" at bounding box center [742, 39] width 14 height 10
select select "tableSearchOR"
select select "contains"
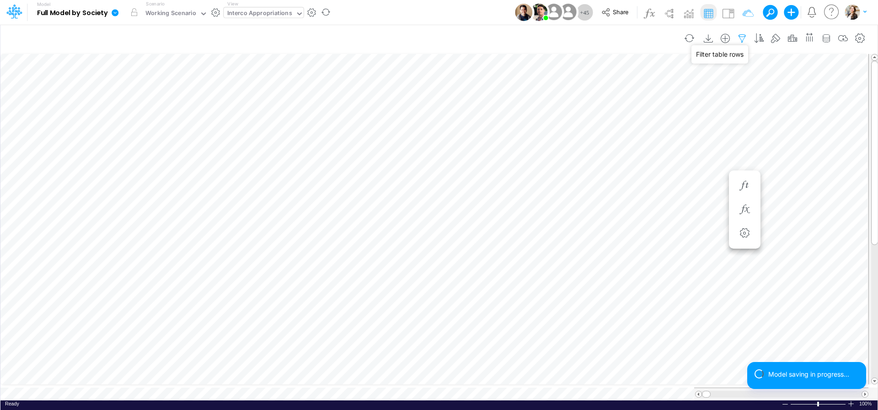
select select "contains"
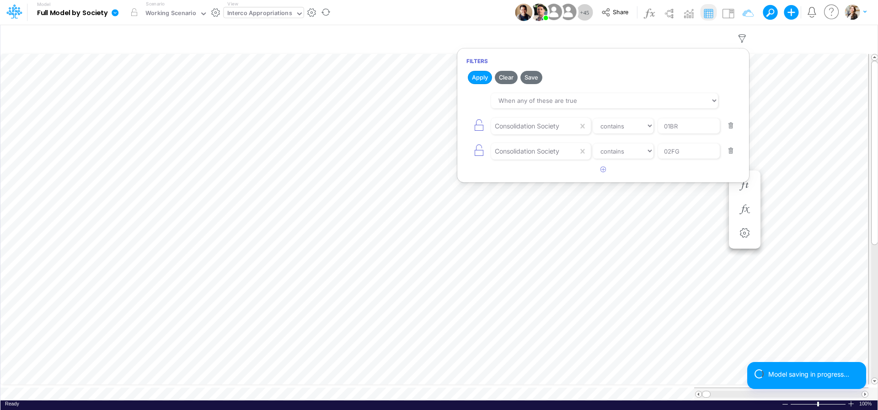
click at [730, 152] on button "button" at bounding box center [731, 151] width 18 height 12
click at [601, 146] on icon "button" at bounding box center [604, 144] width 6 height 6
click at [558, 155] on div at bounding box center [534, 152] width 87 height 16
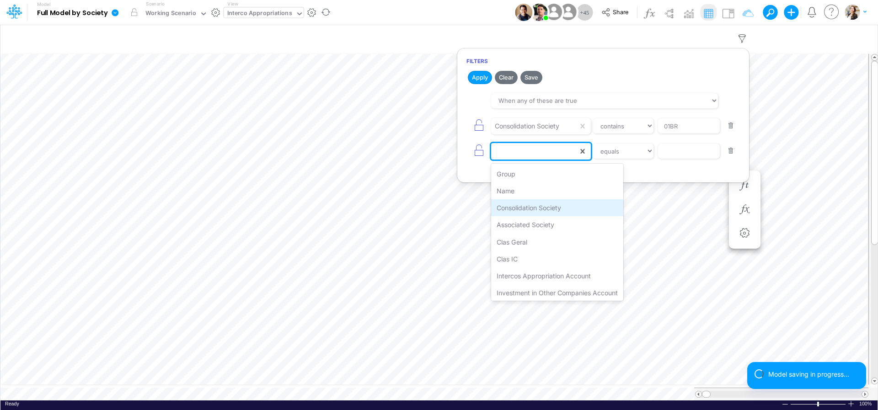
click at [549, 210] on div "Consolidation Society" at bounding box center [557, 207] width 132 height 17
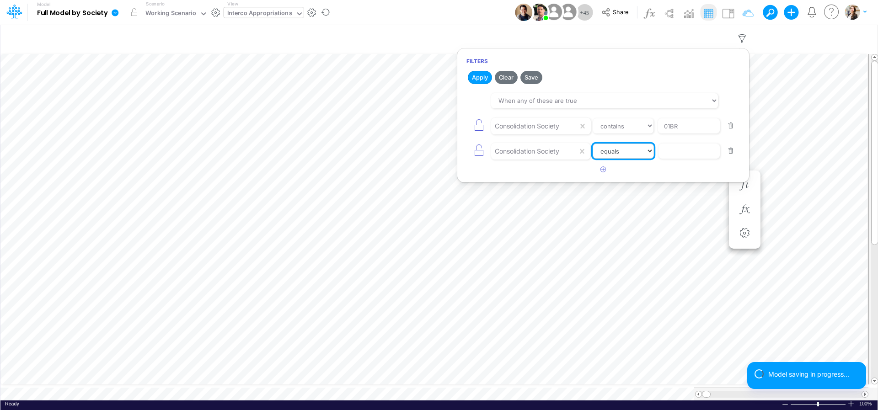
select select "contains"
click option "contains" at bounding box center [0, 0] width 0 height 0
click at [689, 145] on input "text" at bounding box center [689, 152] width 62 height 16
type input "03BR"
click at [473, 76] on button "Apply" at bounding box center [480, 77] width 24 height 13
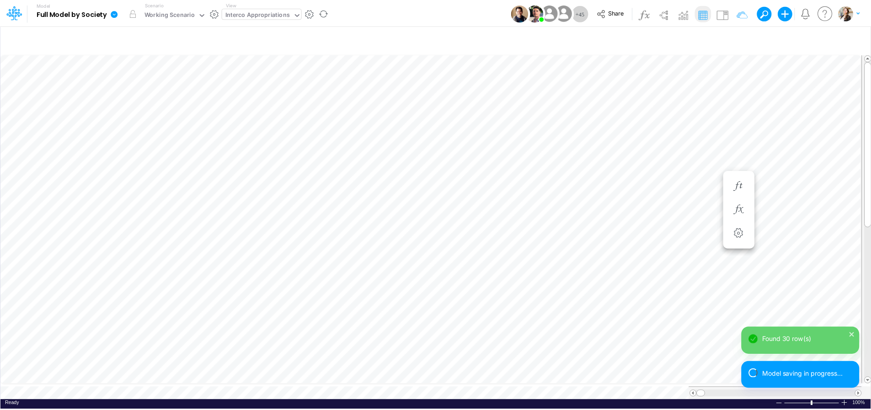
scroll to position [4, 15]
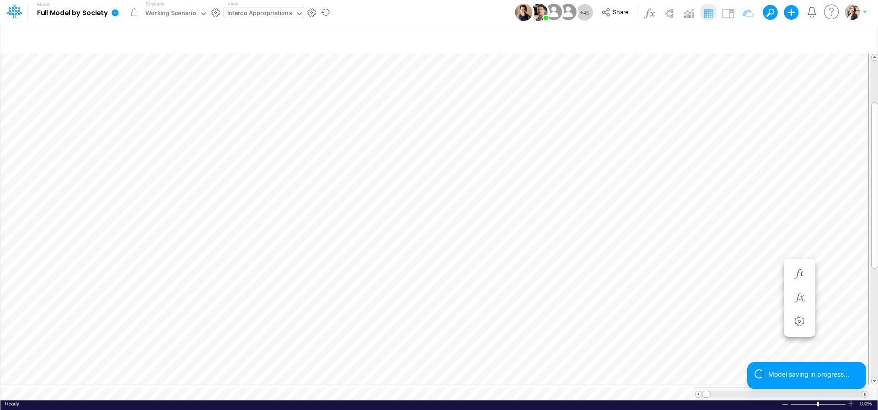
scroll to position [4, 16]
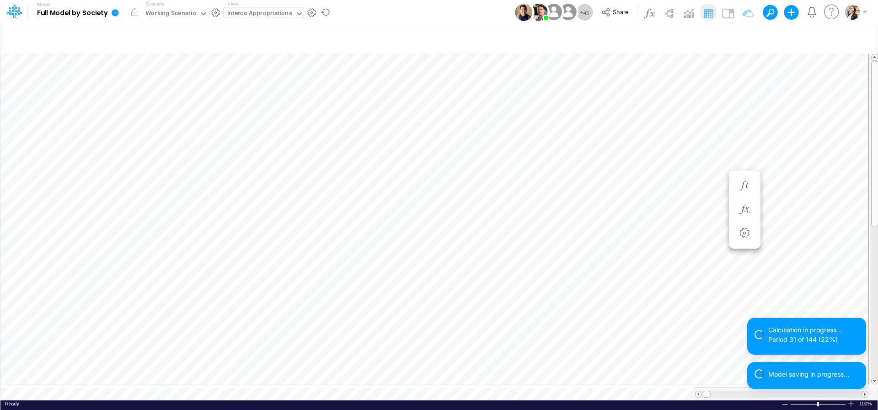
scroll to position [4, 28]
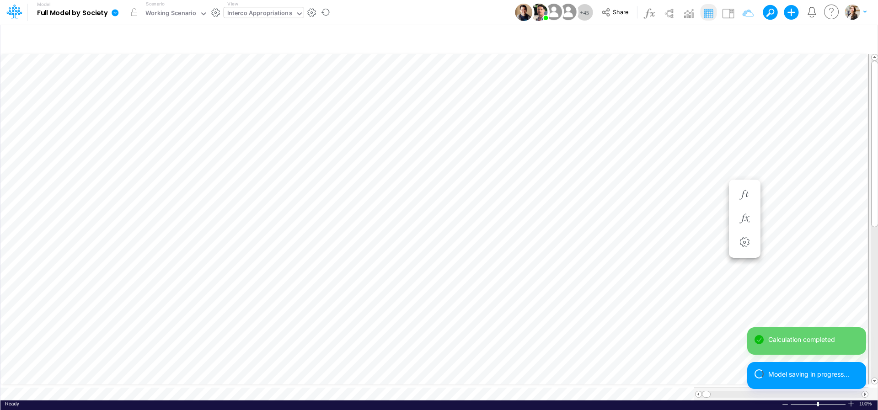
scroll to position [4, 18]
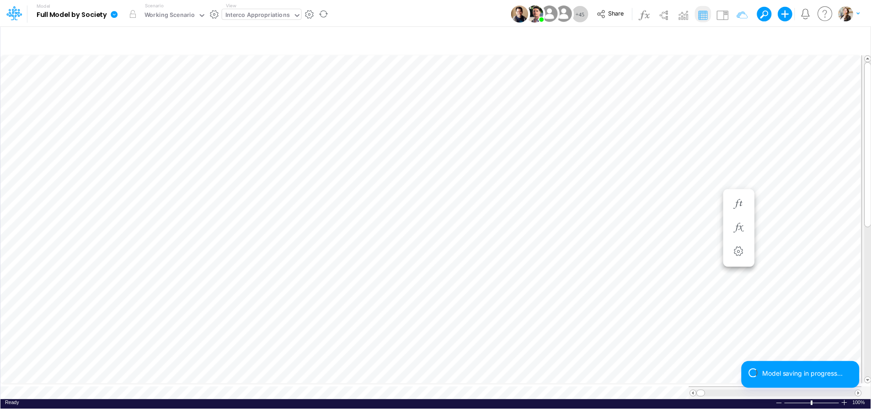
scroll to position [4, 15]
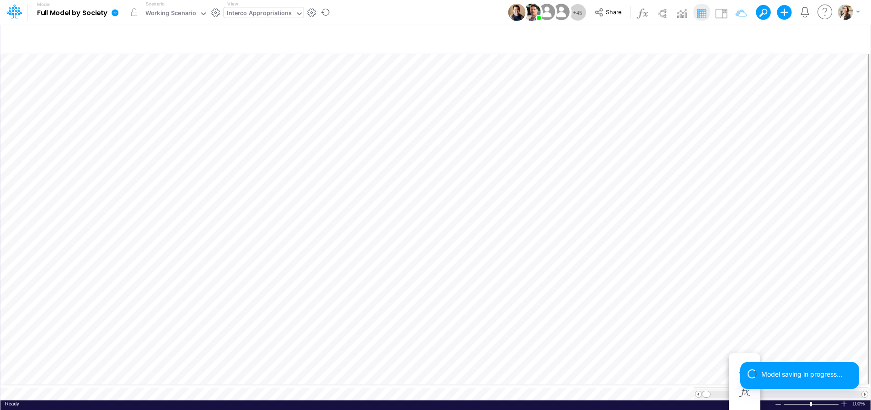
scroll to position [4, 15]
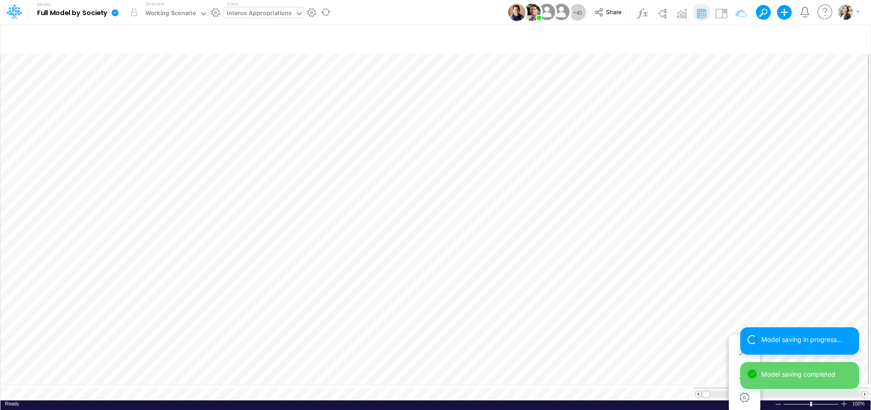
type input "BS (01BR - IP)"
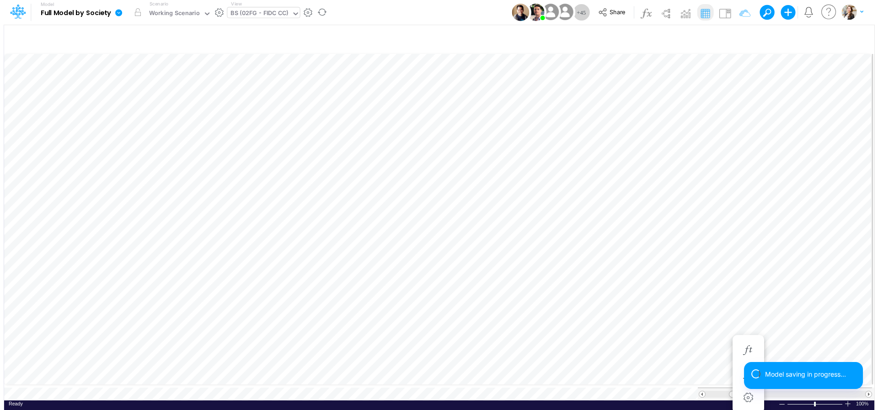
scroll to position [4, 30]
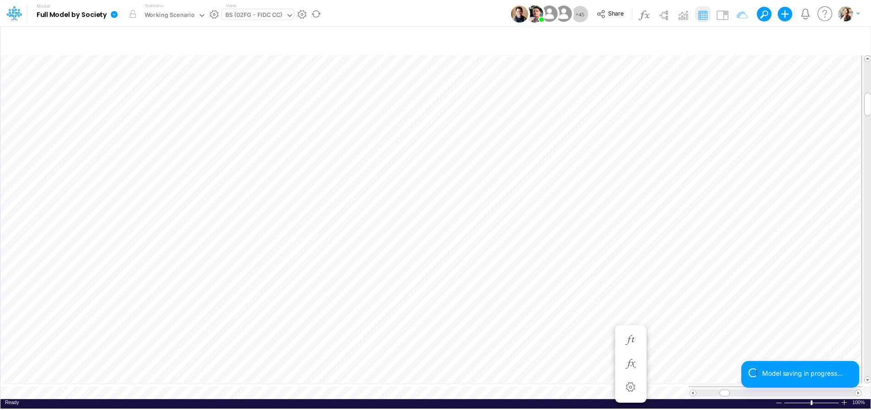
scroll to position [4, 30]
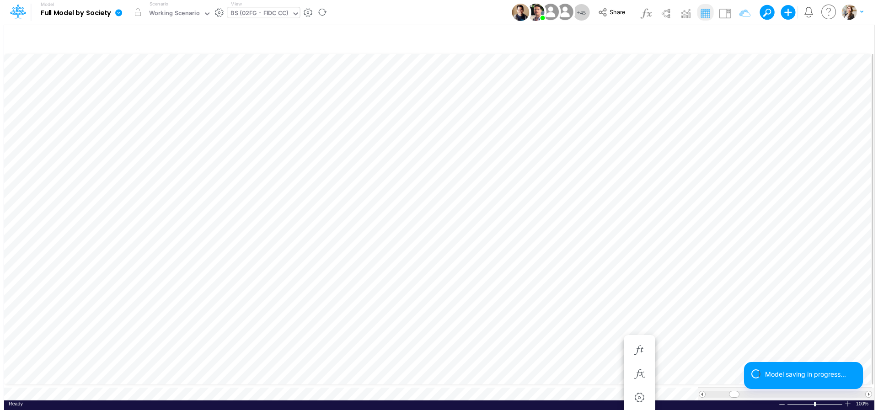
scroll to position [4, 30]
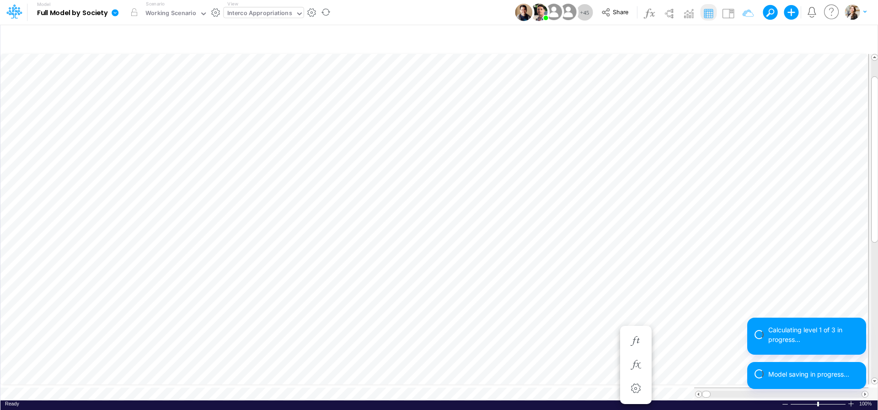
scroll to position [4, 16]
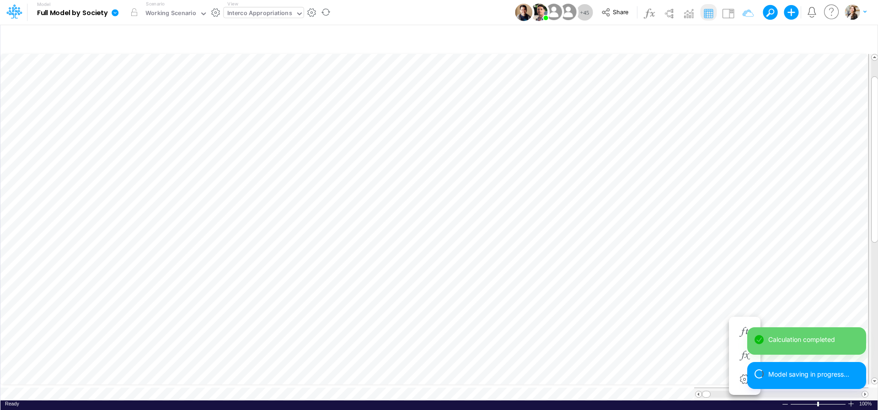
scroll to position [4, 12]
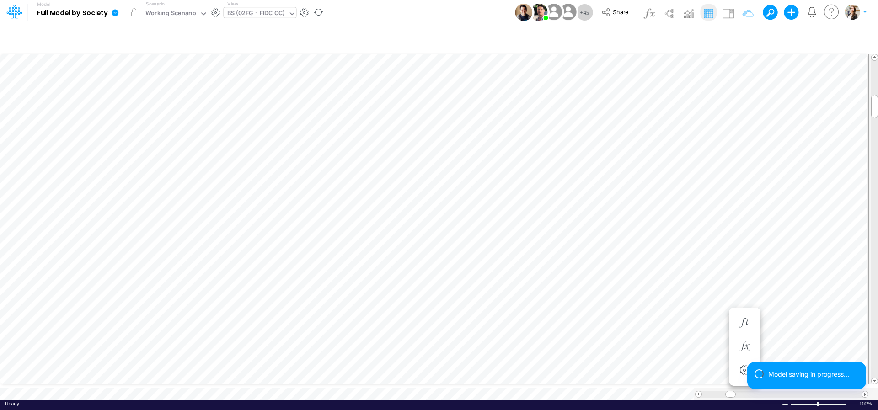
scroll to position [4, 30]
click at [635, 330] on icon "button" at bounding box center [636, 329] width 14 height 10
click at [732, 17] on img at bounding box center [728, 13] width 15 height 15
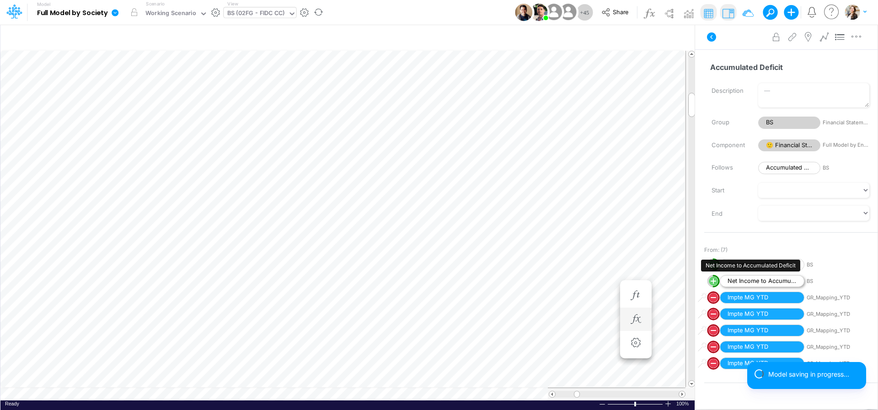
click at [774, 283] on span "Net Income to Accumulated Deficit" at bounding box center [762, 281] width 85 height 12
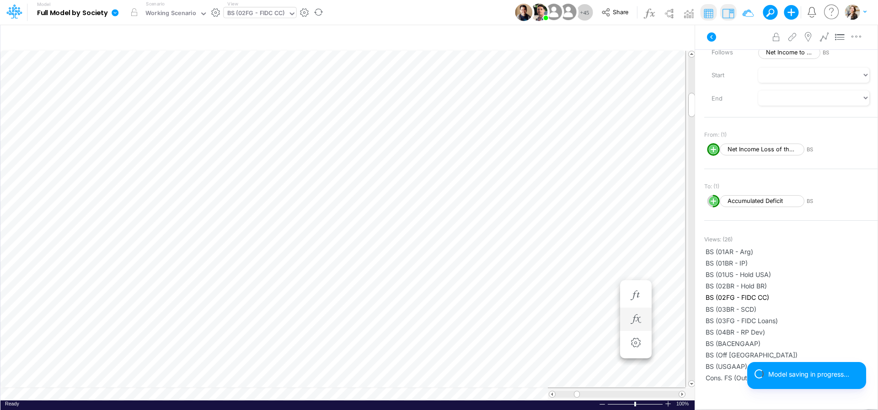
scroll to position [4, 30]
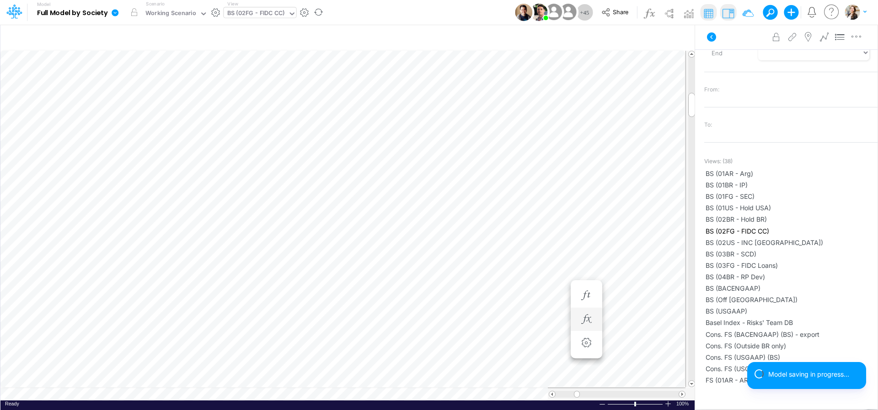
scroll to position [4, 30]
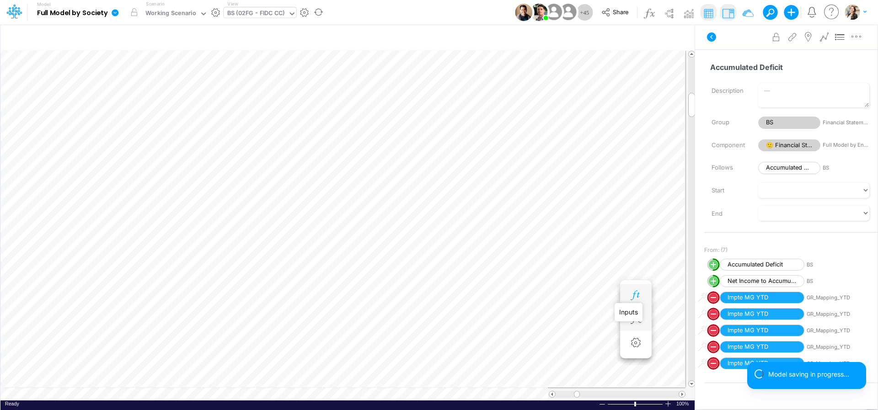
click at [634, 296] on icon "button" at bounding box center [636, 296] width 14 height 10
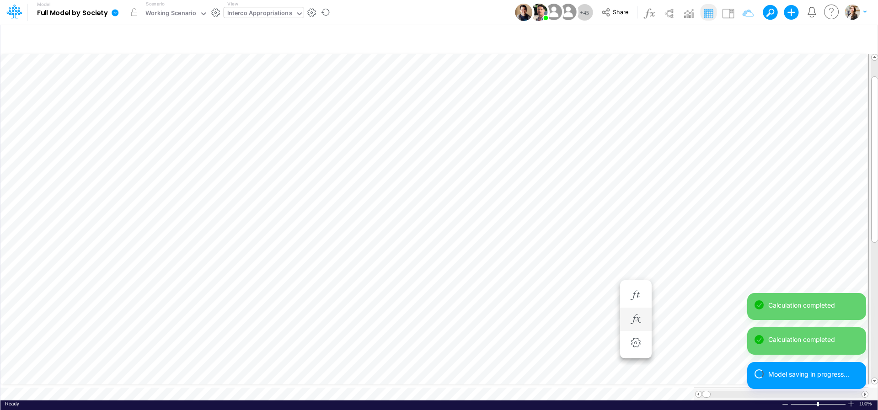
scroll to position [4, 12]
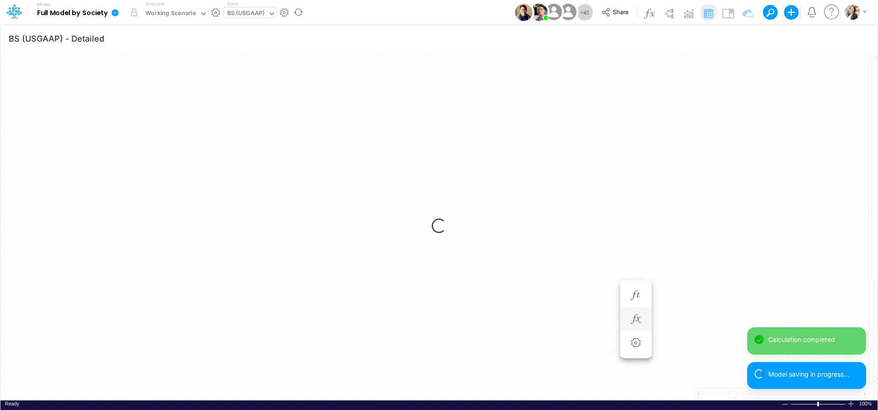
scroll to position [4, 26]
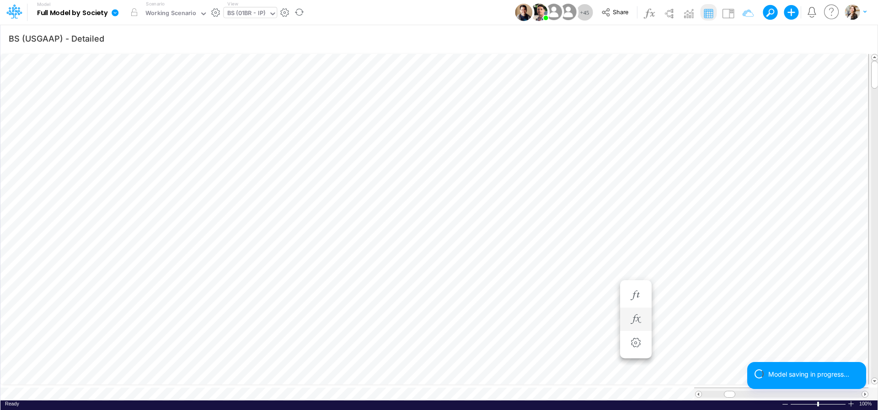
type input "BS (01BR - IP)"
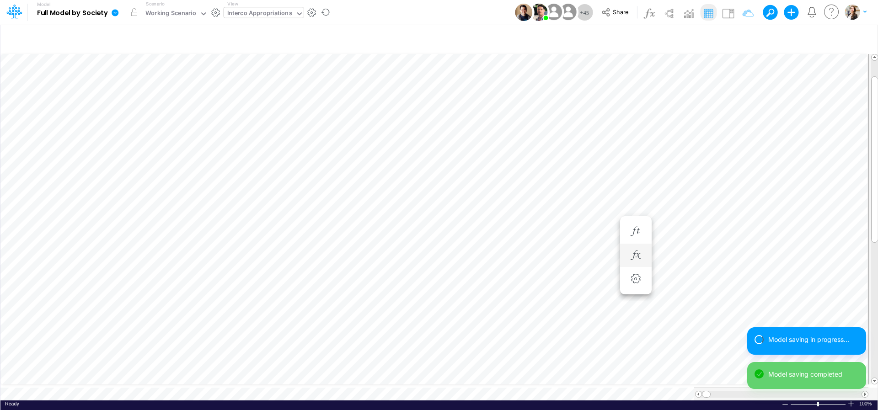
scroll to position [7, 3]
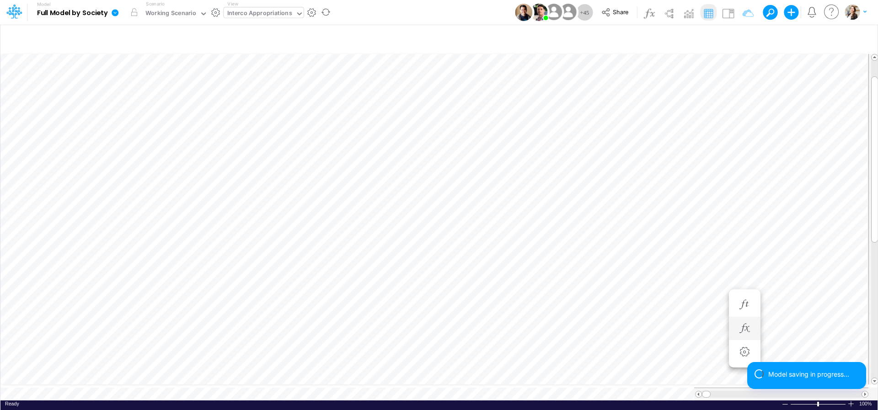
scroll to position [4, 2]
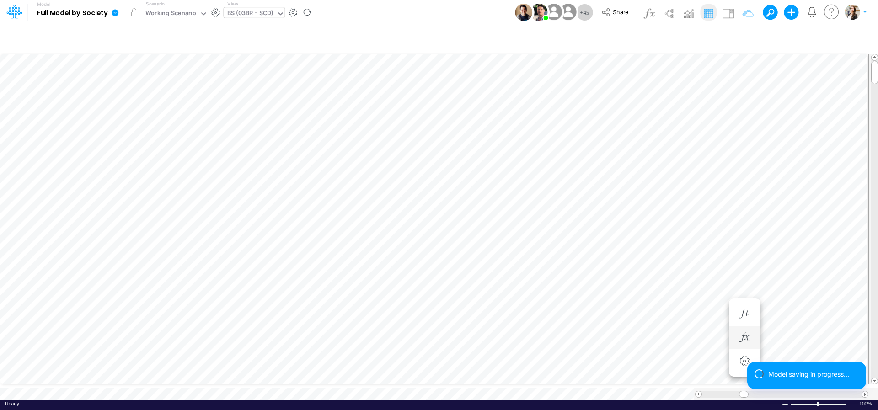
scroll to position [4, 28]
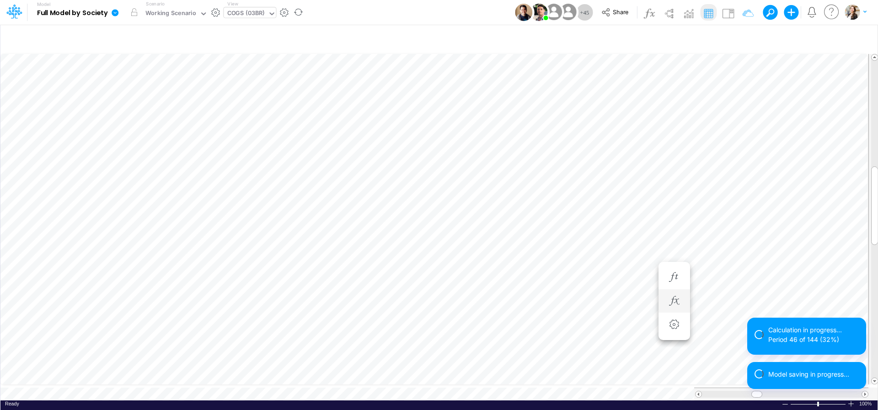
scroll to position [4, 12]
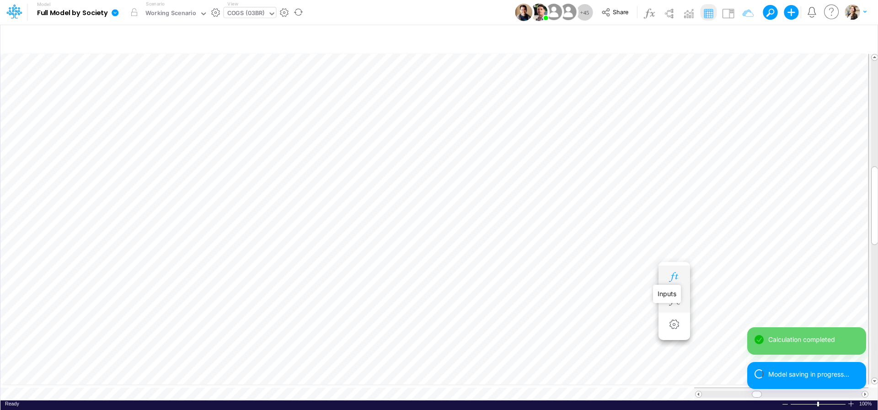
click at [676, 276] on icon "button" at bounding box center [674, 278] width 14 height 10
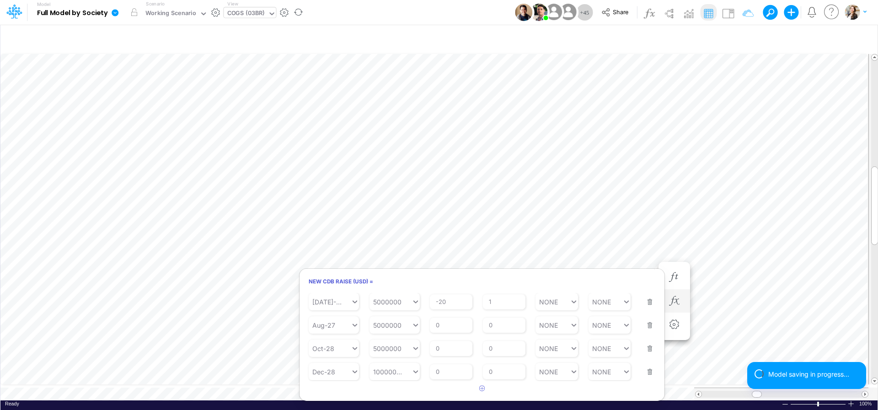
scroll to position [344, 0]
click at [509, 329] on input "0" at bounding box center [504, 326] width 43 height 16
type input "1"
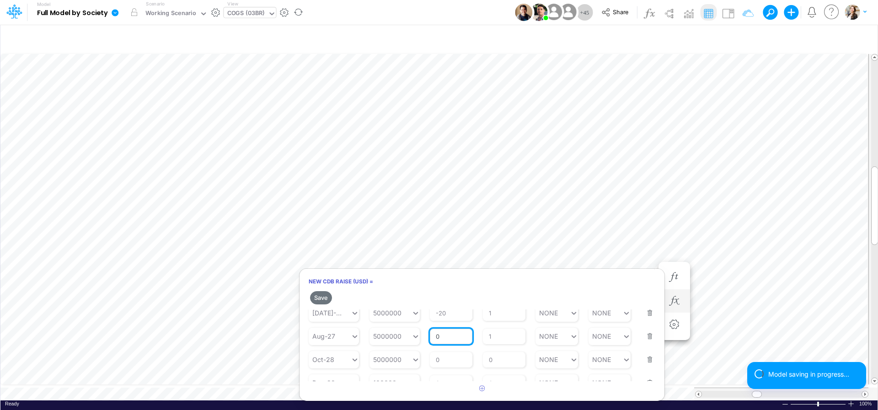
click at [440, 329] on input "0" at bounding box center [451, 337] width 43 height 16
type input "-3"
click at [523, 279] on h6 "New CDB Raise (USD) =" at bounding box center [482, 282] width 365 height 16
click at [320, 299] on button "Save" at bounding box center [321, 297] width 22 height 13
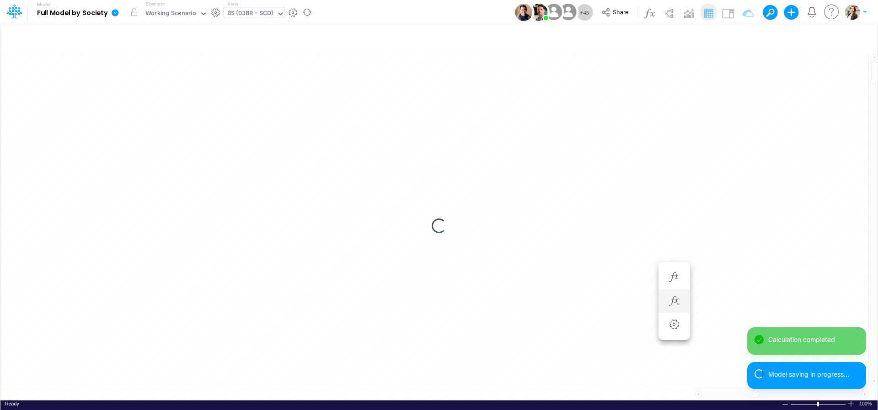
scroll to position [4, 29]
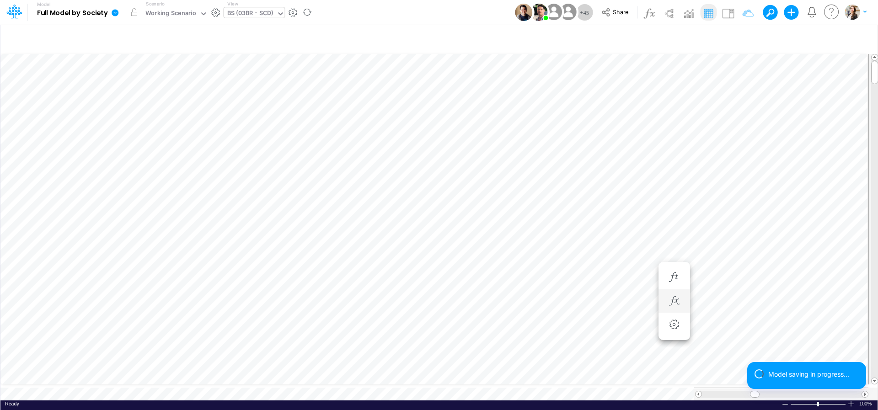
type input "BS (01BR - IP)"
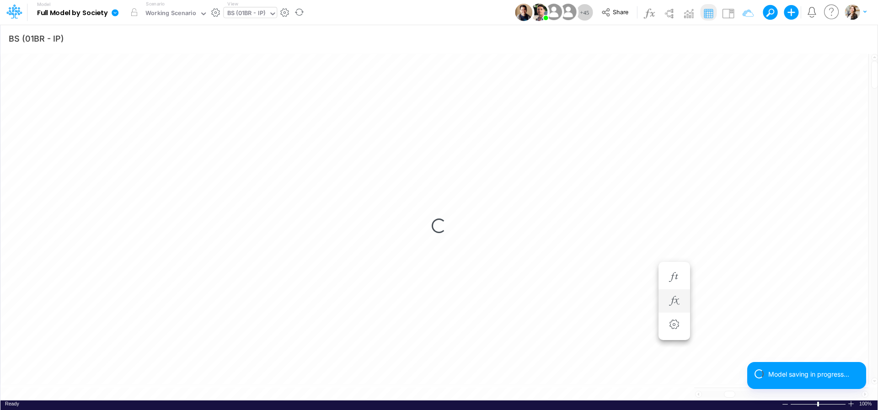
scroll to position [4, 29]
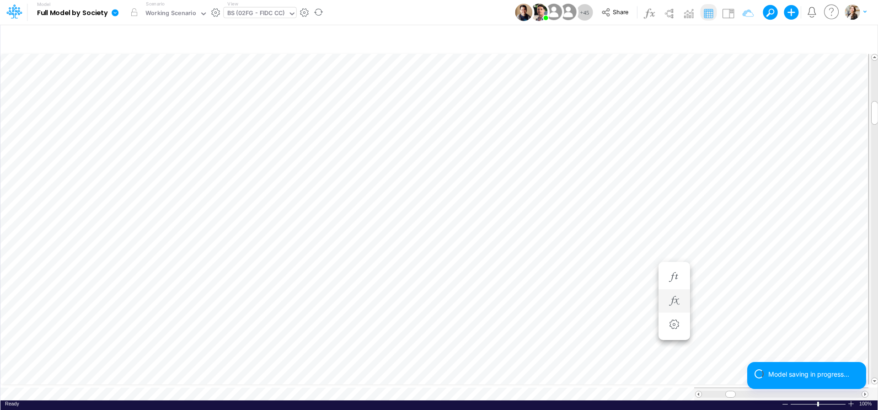
scroll to position [4, 30]
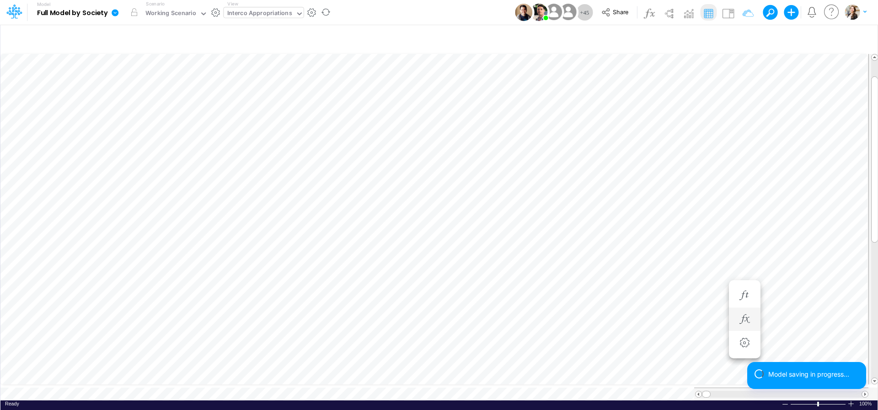
scroll to position [7, 3]
click at [260, 13] on div "BS (02FG - FIDC CC)" at bounding box center [256, 14] width 58 height 11
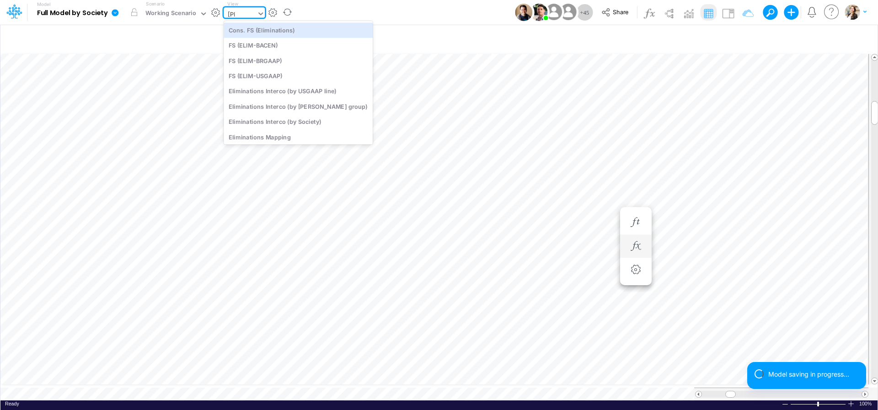
type input "elim"
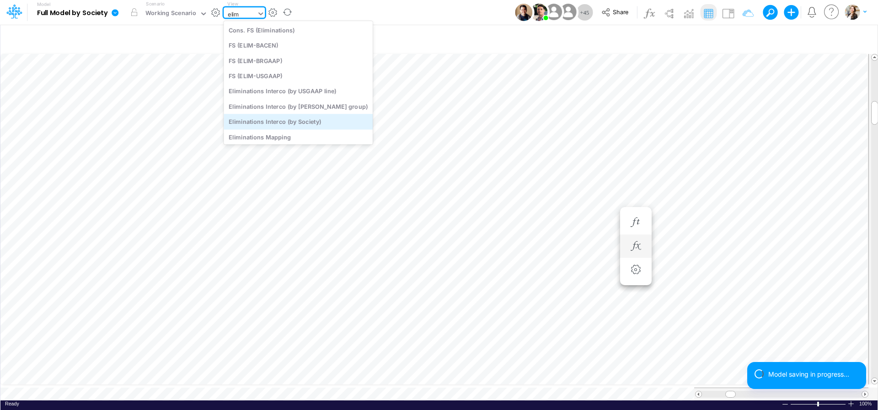
click at [317, 121] on div "Eliminations Interco (by Society)" at bounding box center [298, 121] width 149 height 15
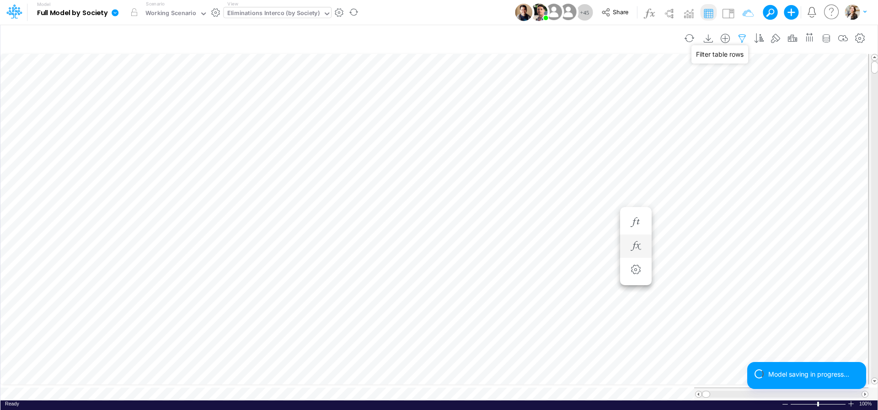
click at [745, 39] on icon "button" at bounding box center [742, 39] width 14 height 10
click at [605, 99] on icon "button" at bounding box center [604, 97] width 6 height 6
select select "tableSearchOR"
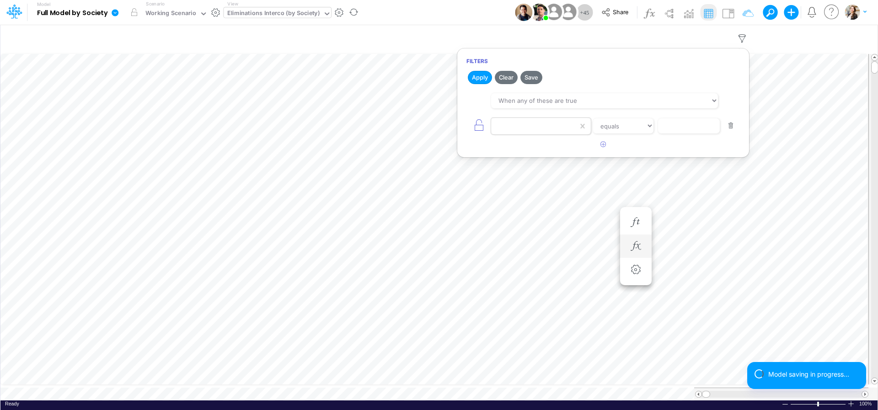
click at [547, 133] on div at bounding box center [534, 126] width 87 height 16
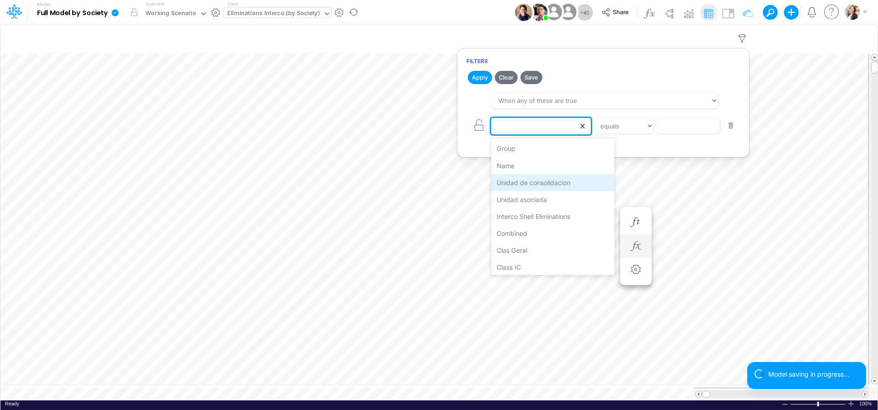
click at [557, 187] on div "Unidad de consolidacion" at bounding box center [552, 182] width 123 height 17
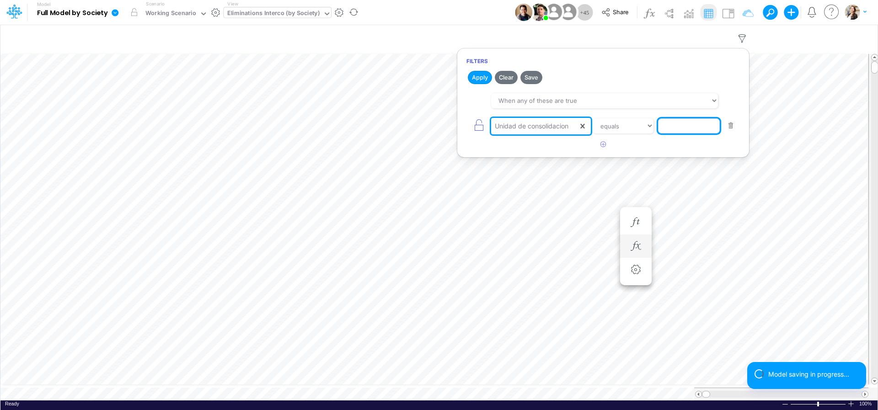
click at [700, 121] on input "text" at bounding box center [689, 126] width 62 height 16
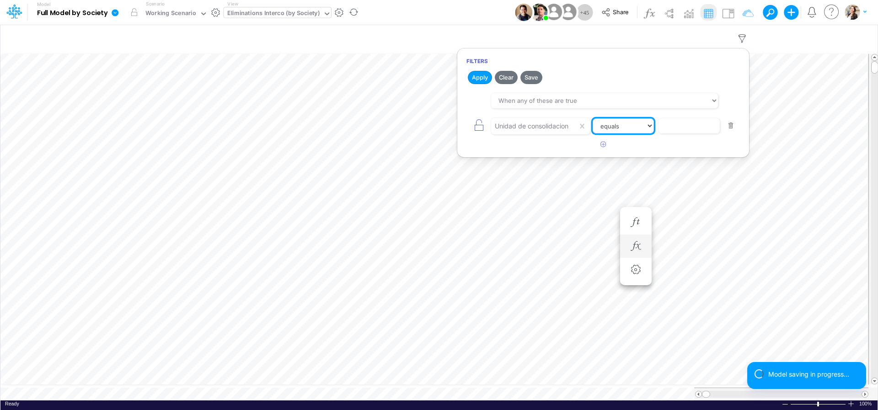
select select "contains"
click option "contains" at bounding box center [0, 0] width 0 height 0
click at [675, 130] on input "text" at bounding box center [689, 126] width 62 height 16
type input "02FG"
click at [472, 79] on button "Apply" at bounding box center [480, 77] width 24 height 13
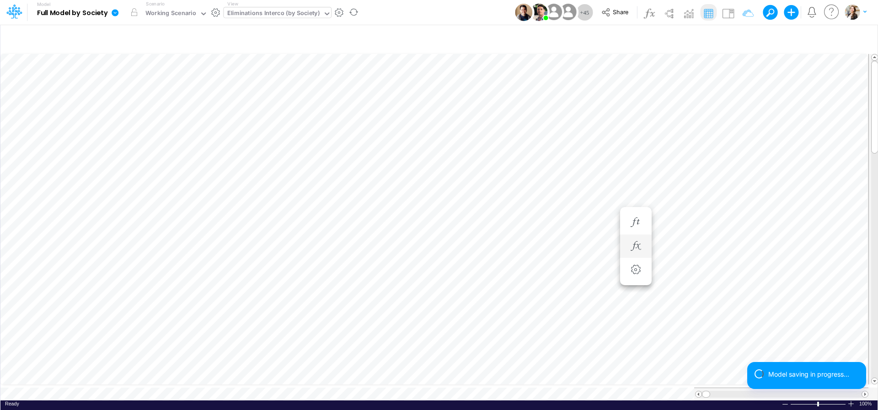
scroll to position [4, 12]
click at [723, 170] on icon "button" at bounding box center [727, 168] width 14 height 10
click at [742, 37] on icon "button" at bounding box center [742, 39] width 14 height 10
select select "tableSearchOR"
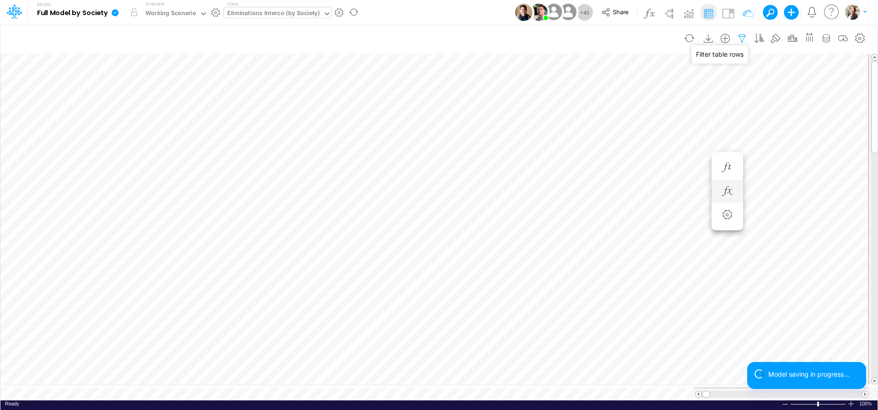
select select "contains"
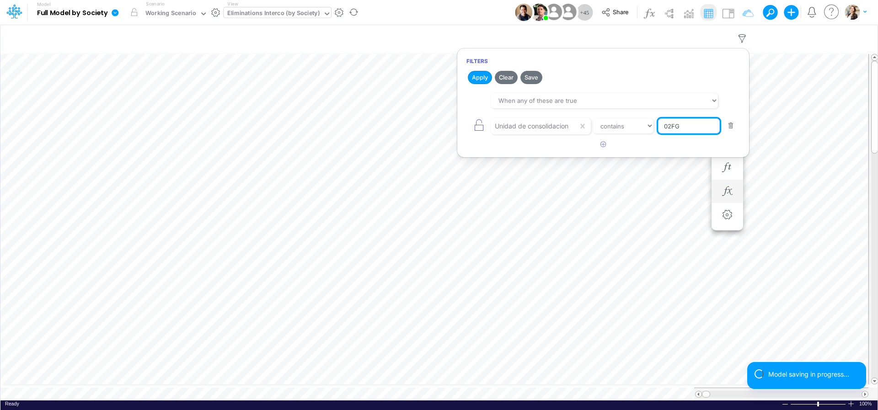
drag, startPoint x: 687, startPoint y: 130, endPoint x: 651, endPoint y: 128, distance: 35.7
click at [658, 128] on input "02FG" at bounding box center [689, 126] width 62 height 16
type input "03BR"
click at [483, 80] on button "Apply" at bounding box center [480, 77] width 24 height 13
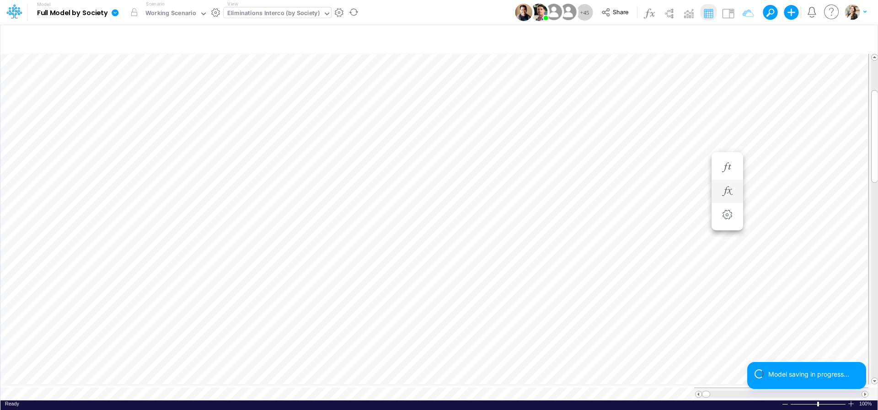
scroll to position [4, 31]
click at [586, 376] on span "Close" at bounding box center [592, 376] width 25 height 8
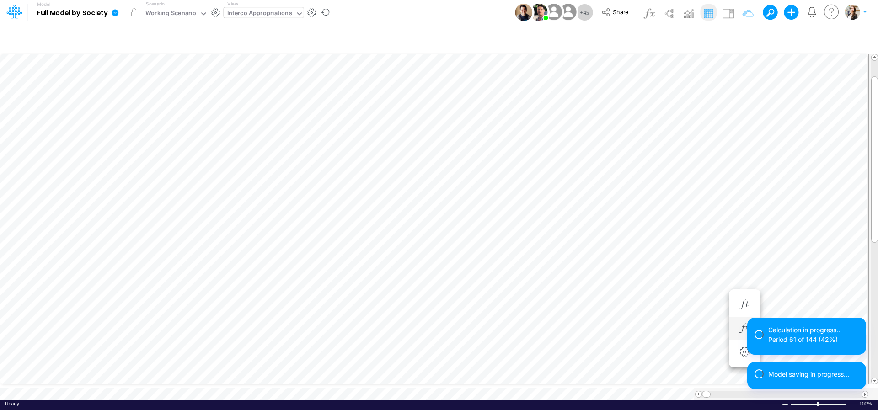
scroll to position [4, 30]
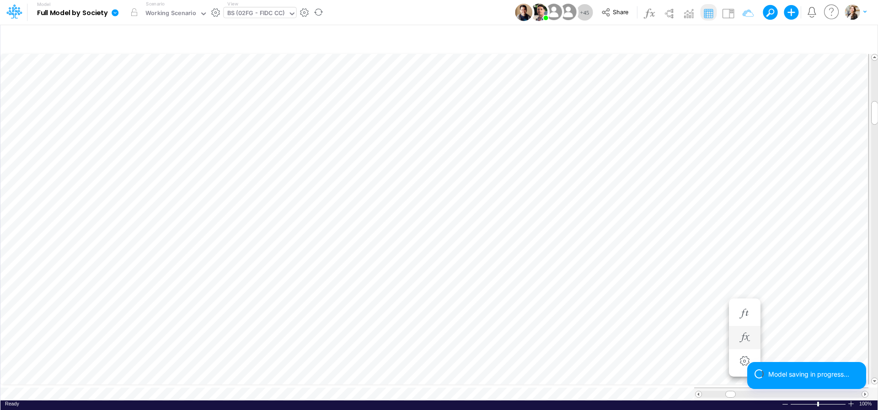
scroll to position [4, 30]
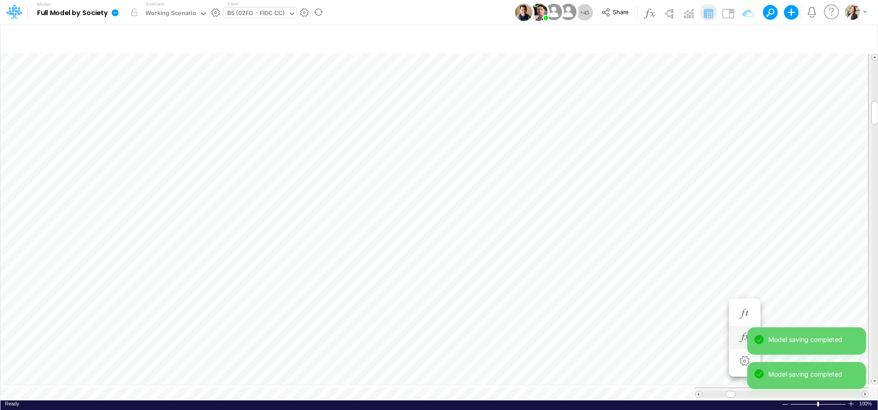
type input "BS (USGAAP) - Detailed"
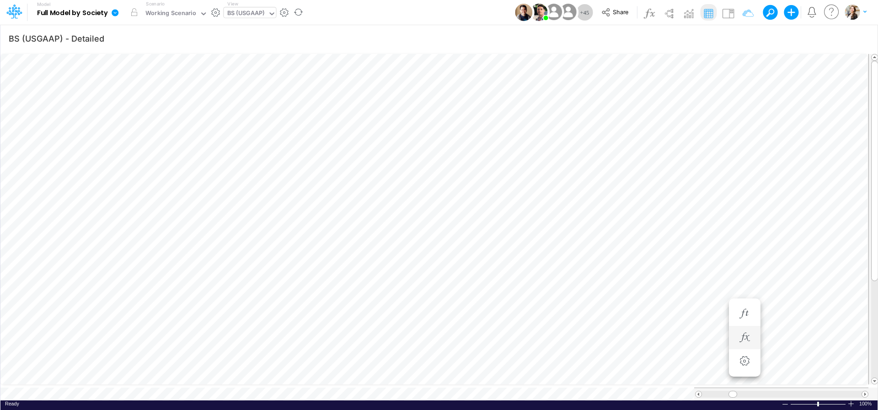
scroll to position [4, 29]
